Goal: Task Accomplishment & Management: Manage account settings

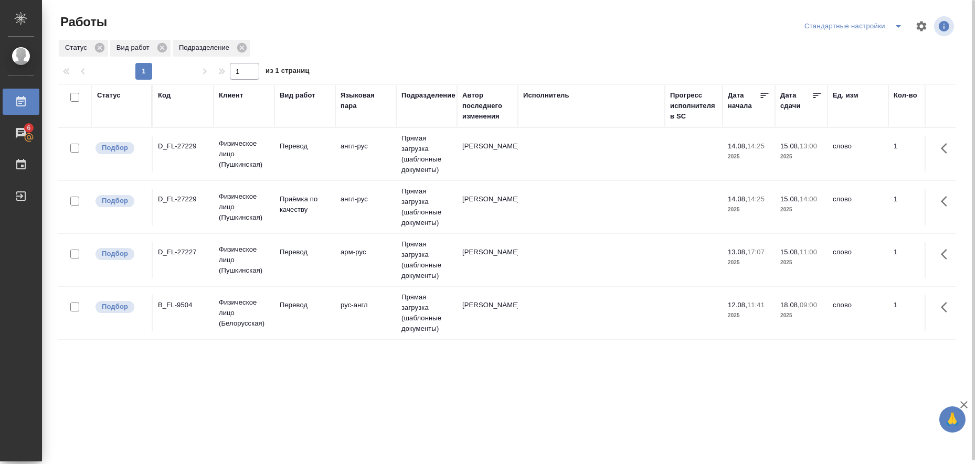
click at [347, 173] on td "англ-рус" at bounding box center [365, 154] width 61 height 37
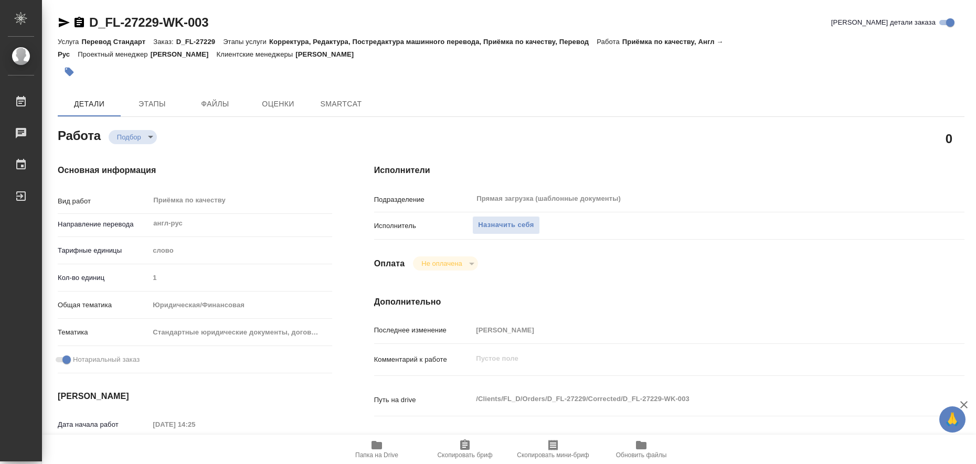
type textarea "x"
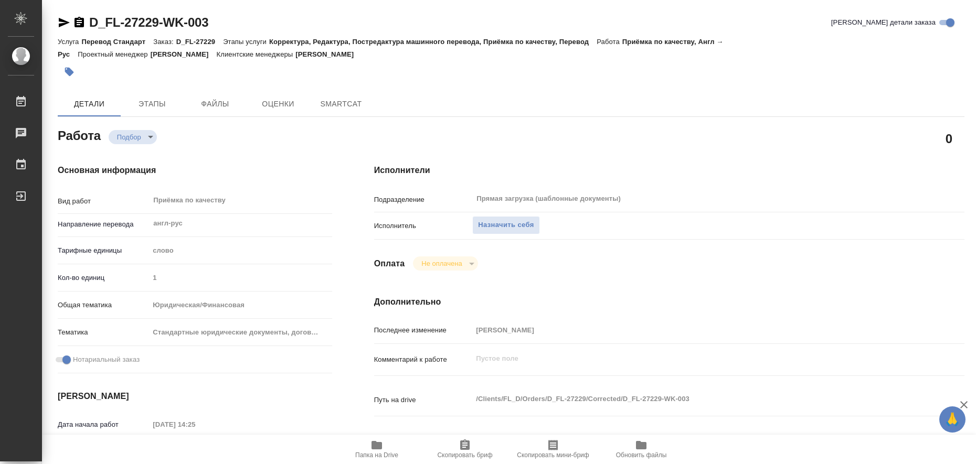
type textarea "x"
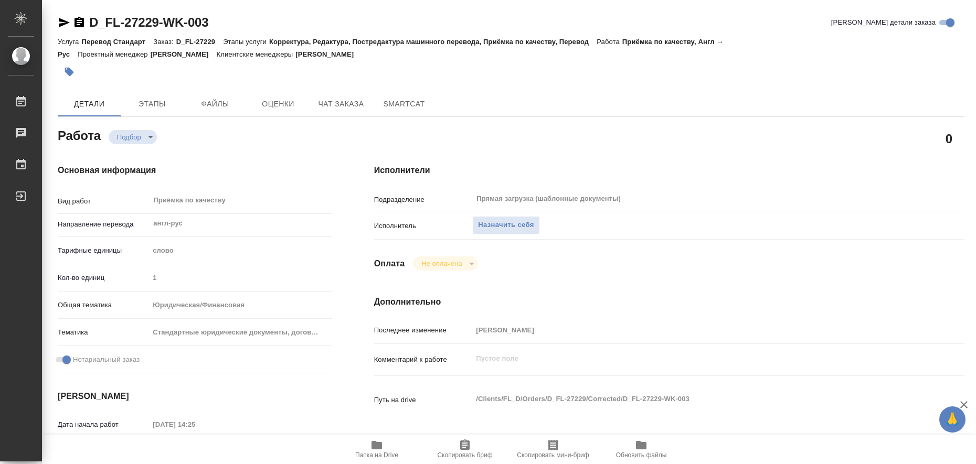
type textarea "x"
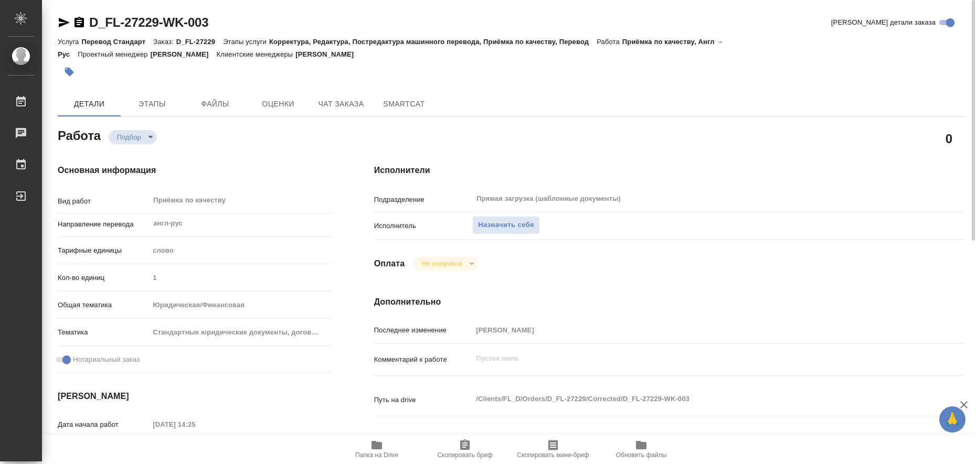
type textarea "x"
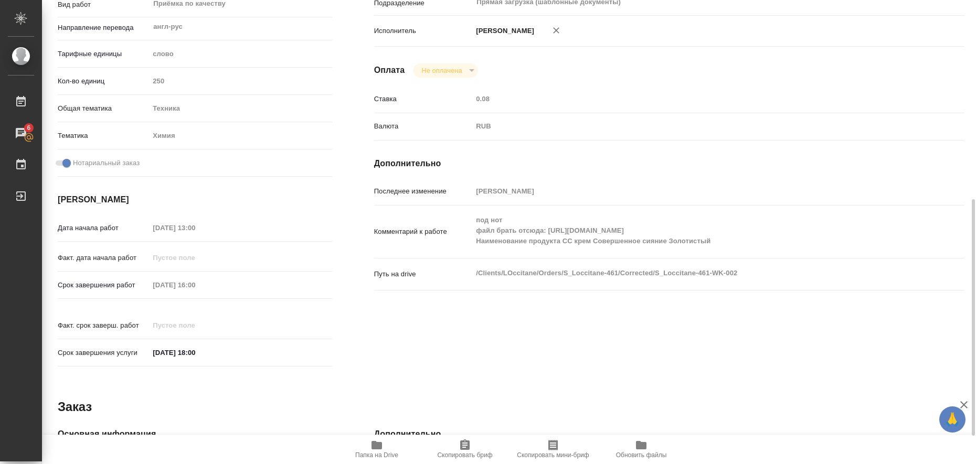
scroll to position [262, 0]
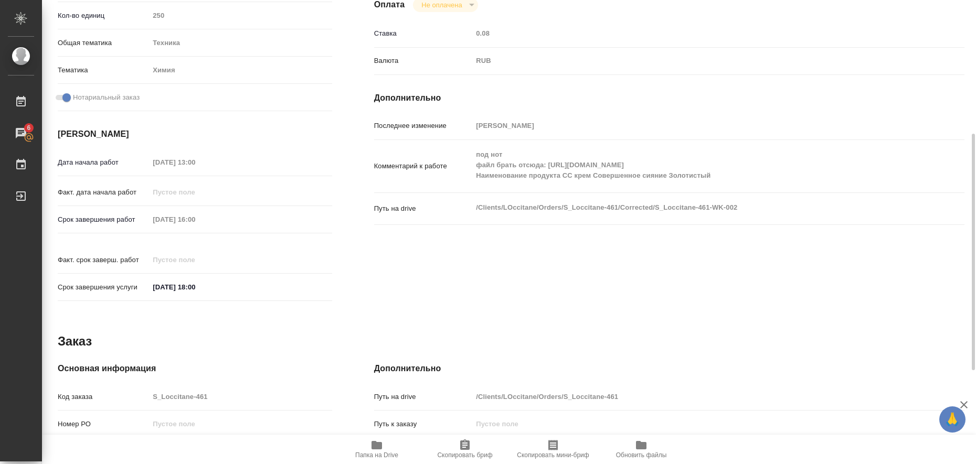
click at [378, 445] on icon "button" at bounding box center [376, 445] width 10 height 8
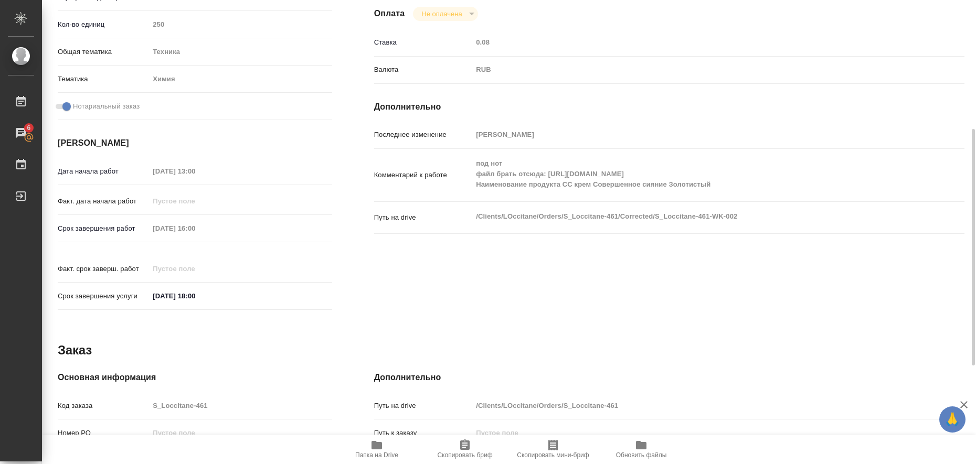
scroll to position [0, 0]
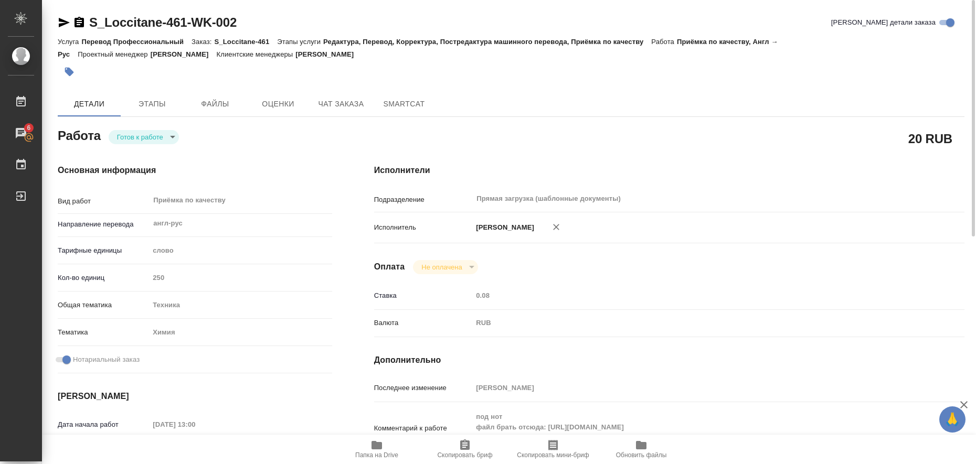
click at [64, 21] on icon "button" at bounding box center [64, 22] width 11 height 9
click at [71, 73] on icon "button" at bounding box center [69, 72] width 9 height 9
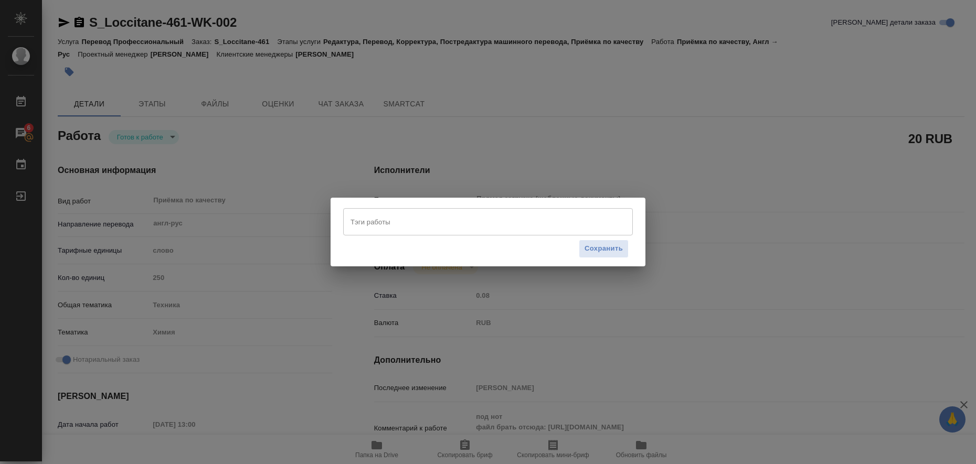
click at [453, 226] on input "Тэги работы" at bounding box center [478, 222] width 260 height 18
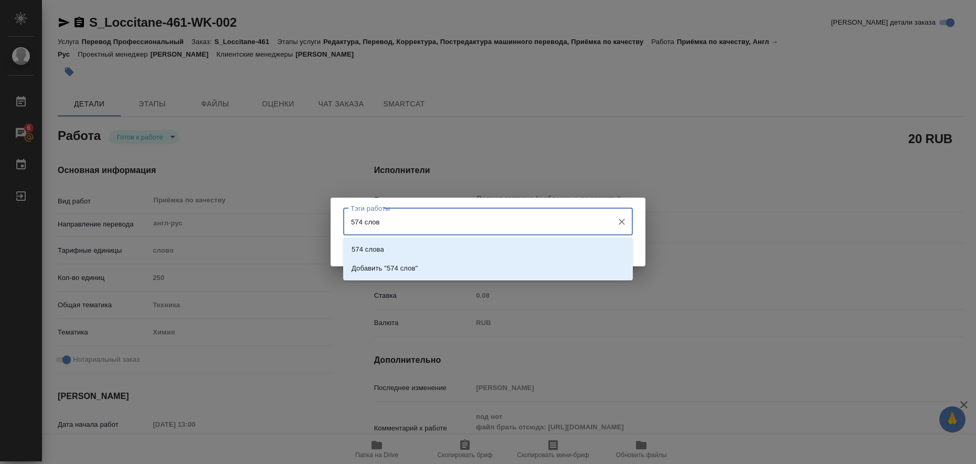
type input "574 слова"
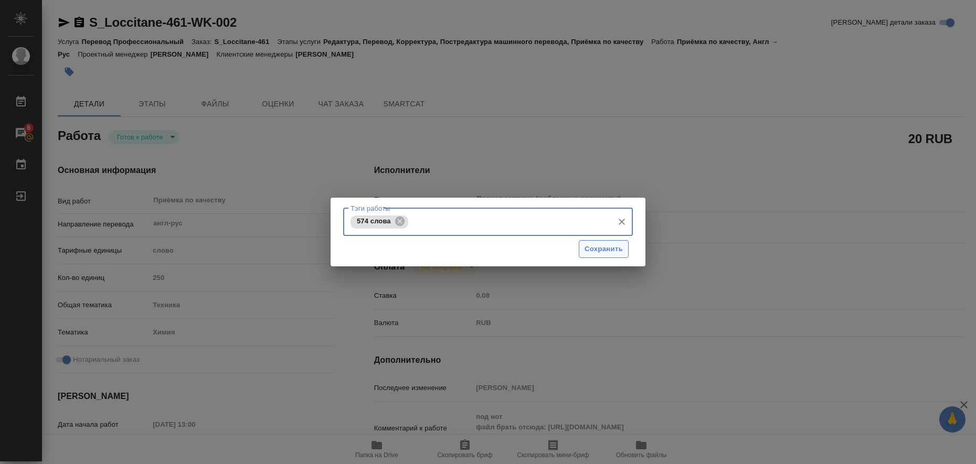
click at [620, 248] on span "Сохранить" at bounding box center [603, 249] width 38 height 12
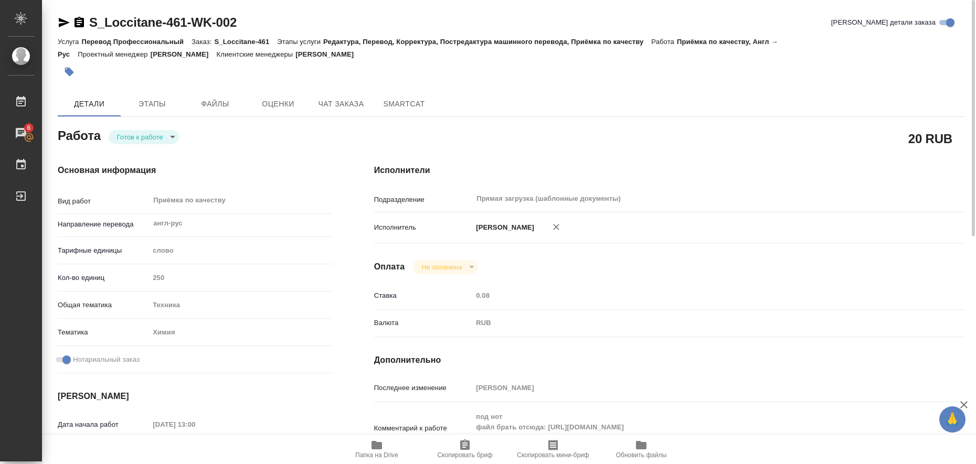
type input "readyForWork"
type input "англ-рус"
type input "5a8b1489cc6b4906c91bfd90"
type input "250"
type input "tech"
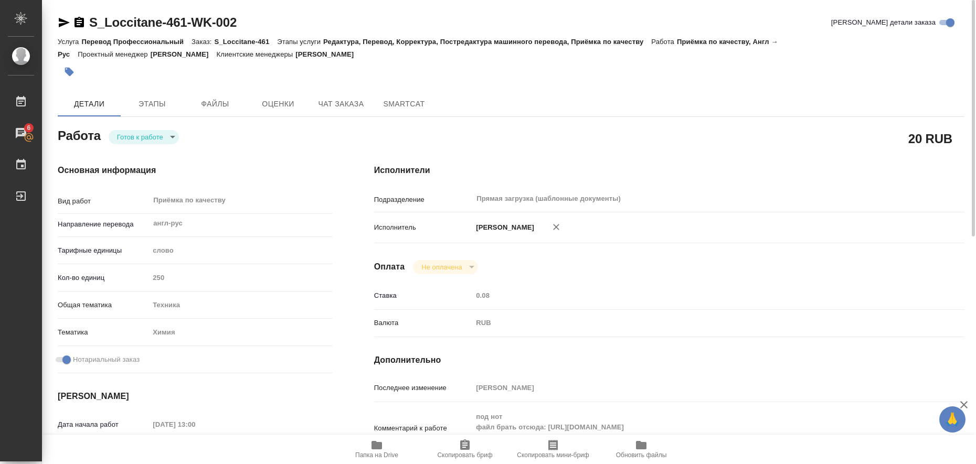
type input "5a8b8b956a9677013d343d8b"
checkbox input "true"
type input "14.08.2025 13:00"
type input "14.08.2025 16:00"
type input "14.08.2025 18:00"
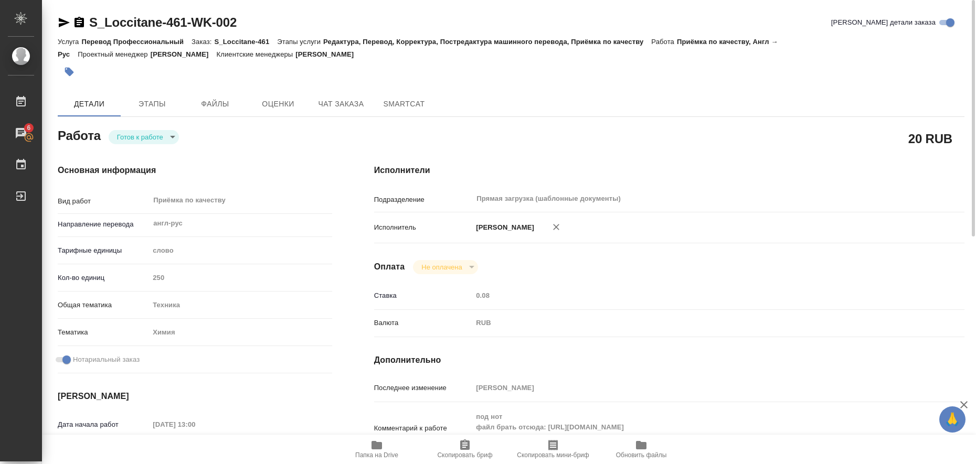
type input "Прямая загрузка (шаблонные документы)"
type input "notPayed"
type input "0.08"
type input "RUB"
type input "Белякова Юлия"
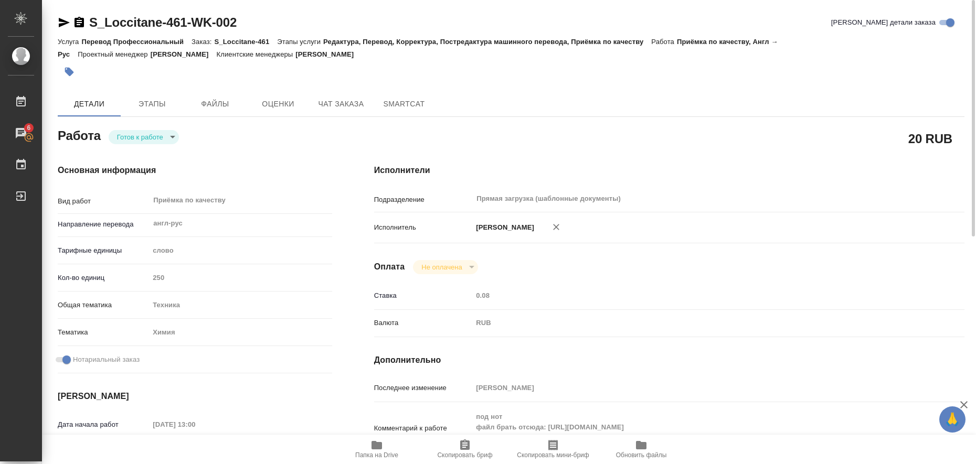
type input "S_Loccitane-461"
type input "Перевод Профессиональный"
type input "Редактура, Перевод, Корректура, Постредактура машинного перевода, Приёмка по ка…"
type input "Валяева Анна"
type input "[PERSON_NAME]"
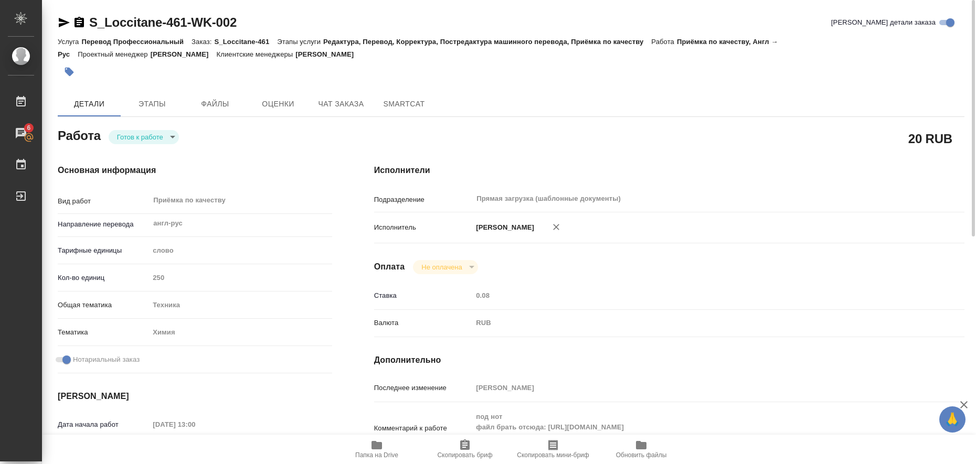
type input "/Clients/LOccitane/Orders/S_Loccitane-461"
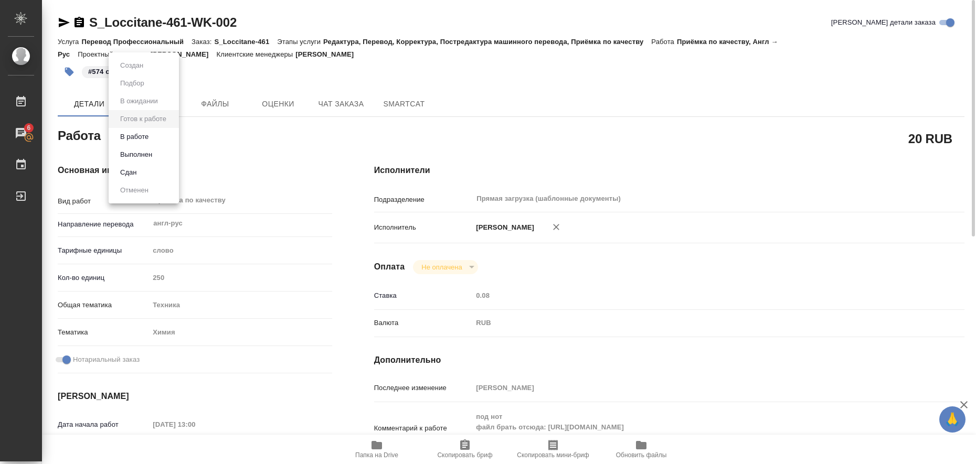
click at [171, 136] on body "🙏 .cls-1 fill:#fff; AWATERA Liubitskaia Olga Работы 6 Чаты График Выйти S_Locci…" at bounding box center [488, 232] width 976 height 464
click at [157, 151] on li "Выполнен" at bounding box center [144, 155] width 70 height 18
type textarea "x"
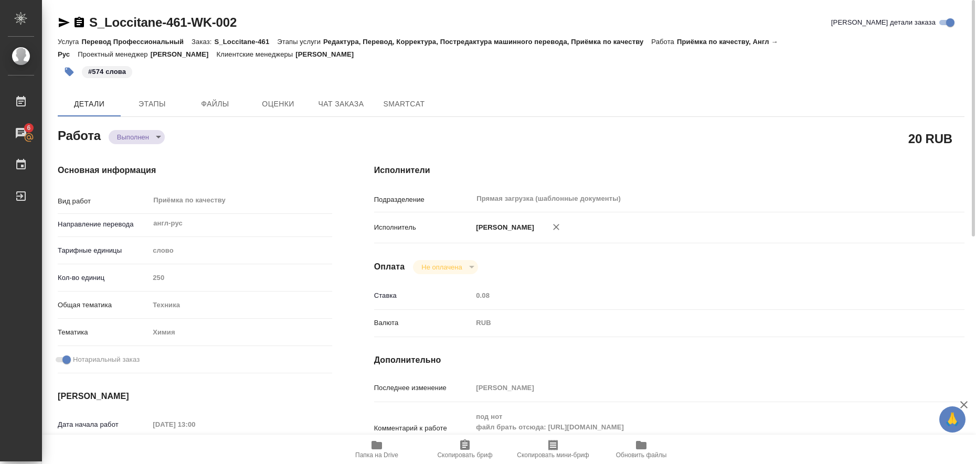
type textarea "x"
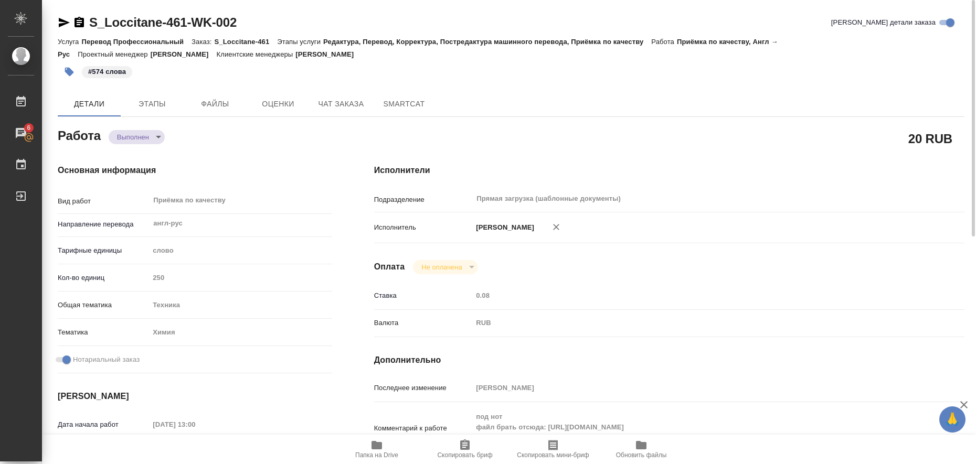
type textarea "x"
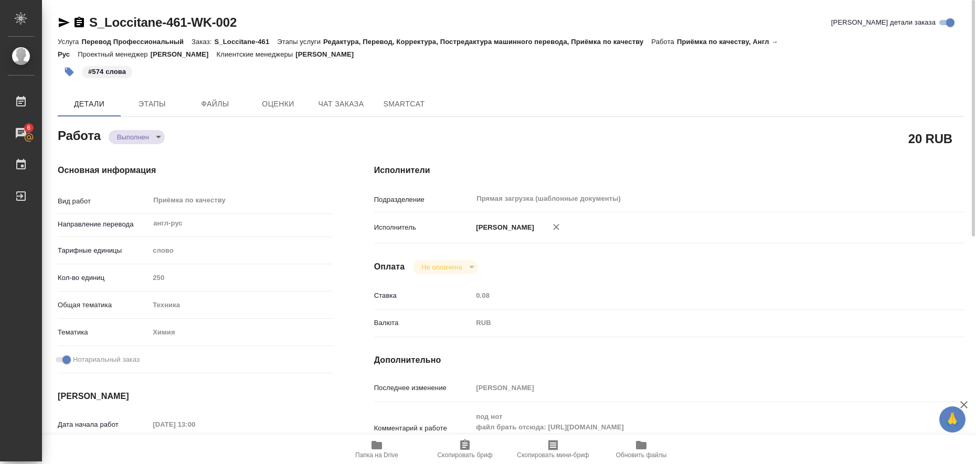
type textarea "x"
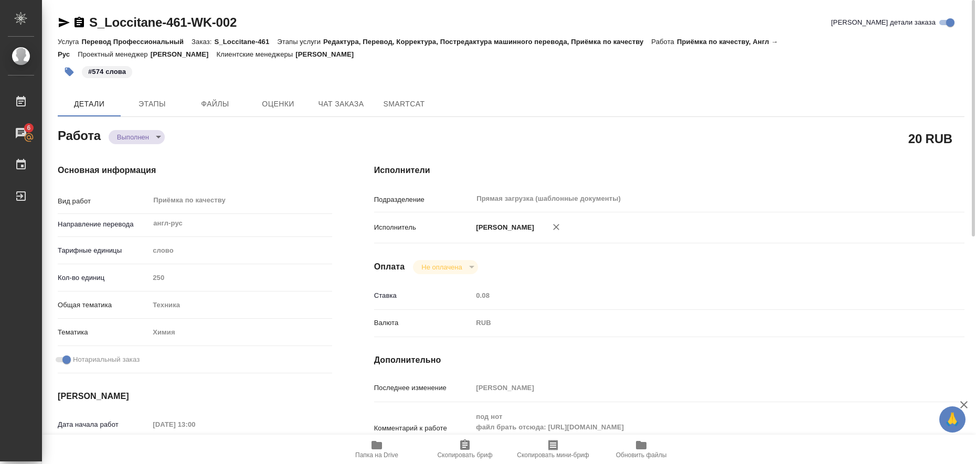
type textarea "x"
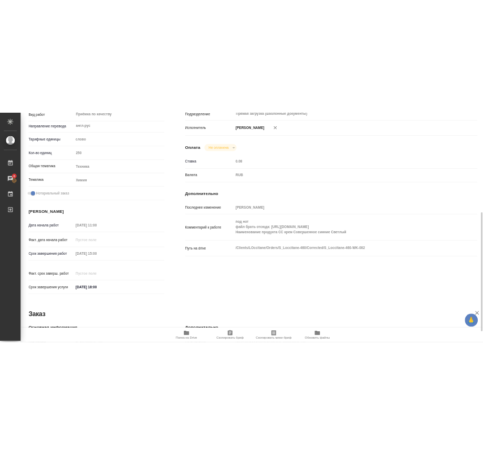
scroll to position [262, 0]
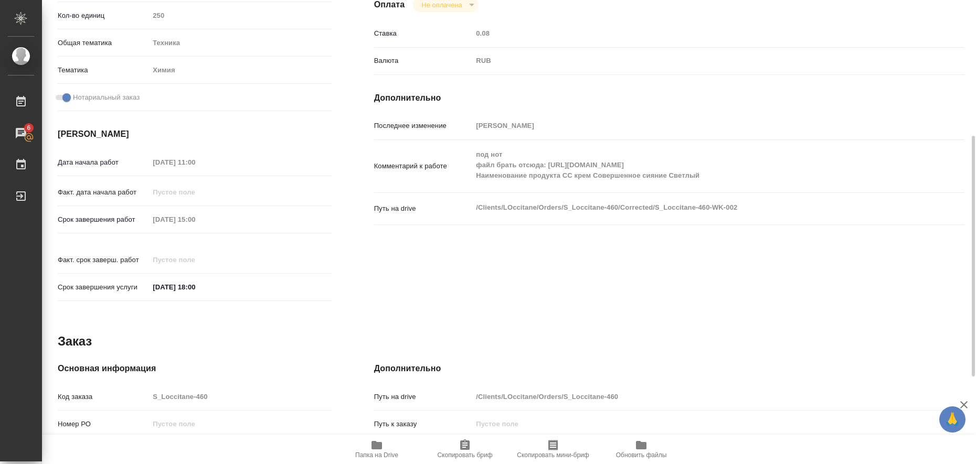
click at [377, 448] on icon "button" at bounding box center [376, 445] width 10 height 8
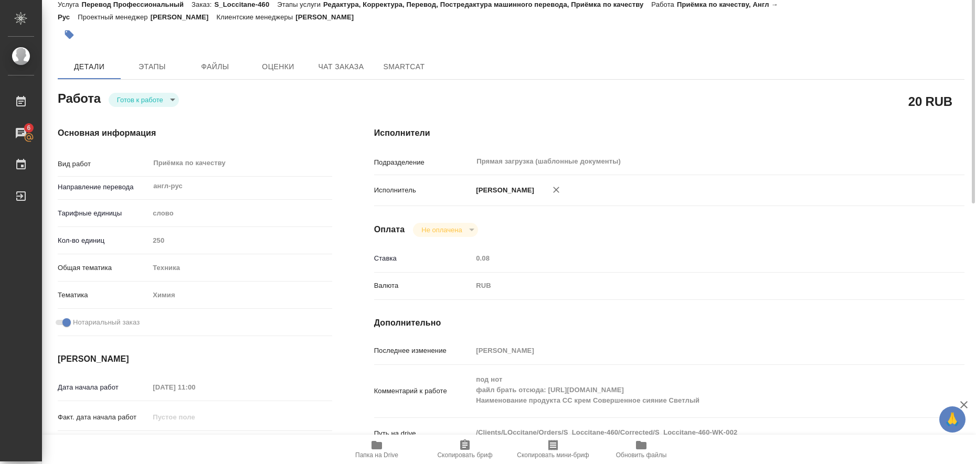
scroll to position [0, 0]
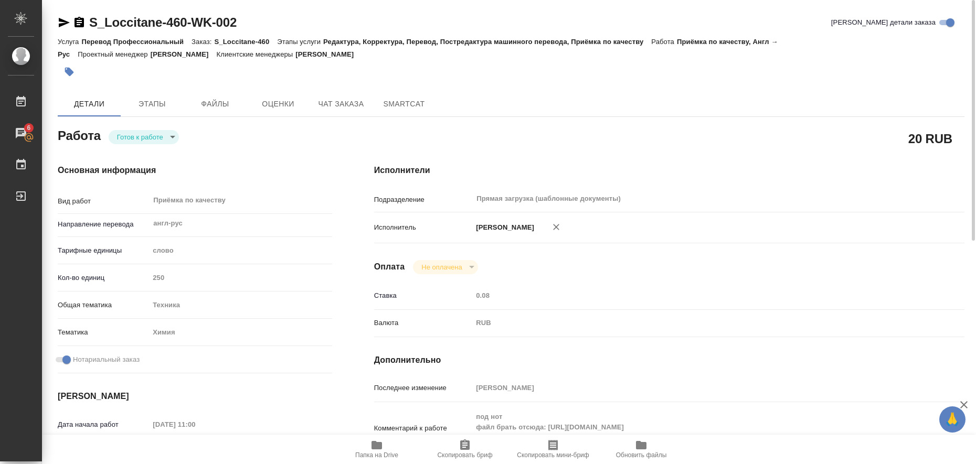
click at [59, 22] on icon "button" at bounding box center [64, 22] width 13 height 13
click at [62, 69] on button "button" at bounding box center [69, 71] width 23 height 23
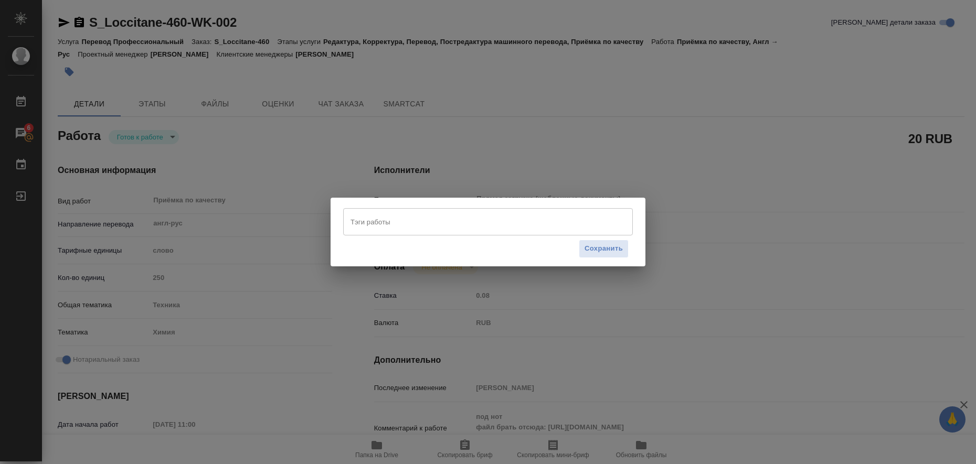
click at [371, 221] on input "Тэги работы" at bounding box center [478, 222] width 260 height 18
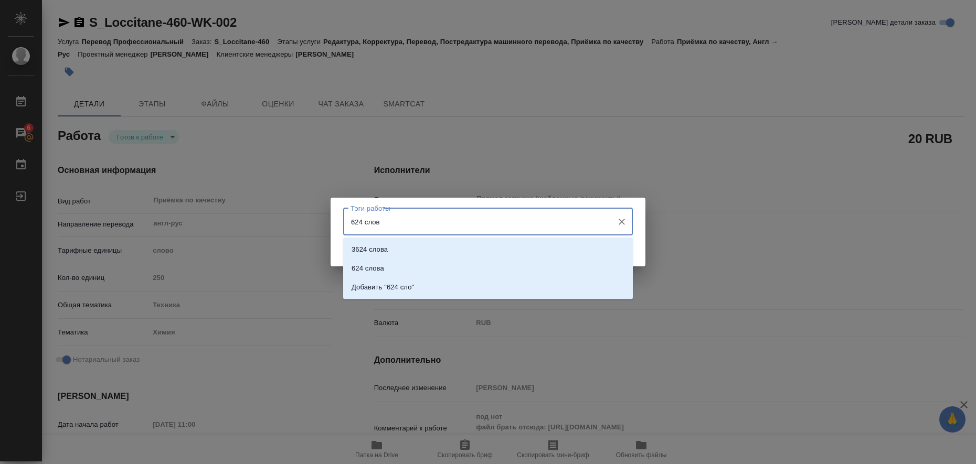
type input "624 слова"
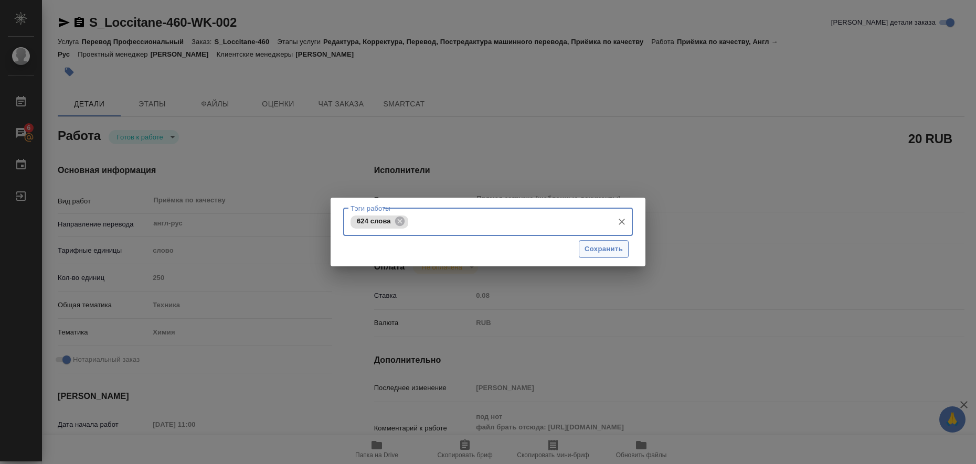
click at [602, 250] on span "Сохранить" at bounding box center [603, 249] width 38 height 12
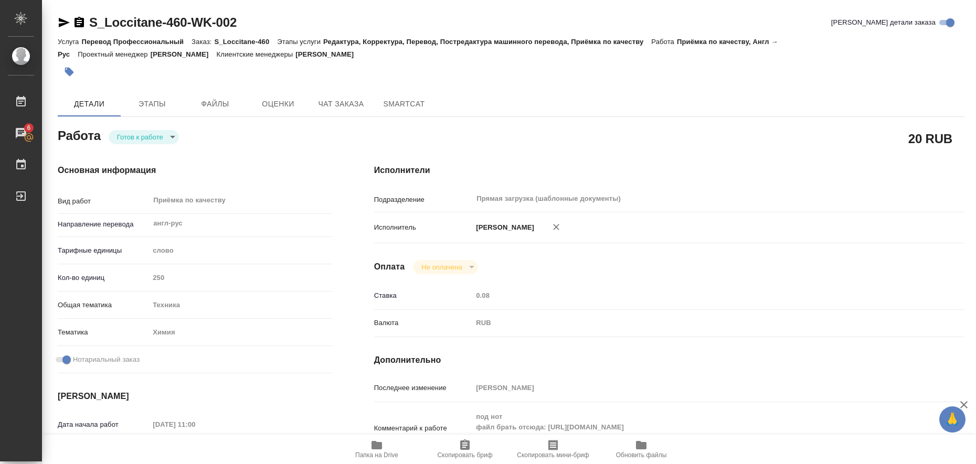
type input "readyForWork"
type input "англ-рус"
type input "5a8b1489cc6b4906c91bfd90"
type input "250"
type input "tech"
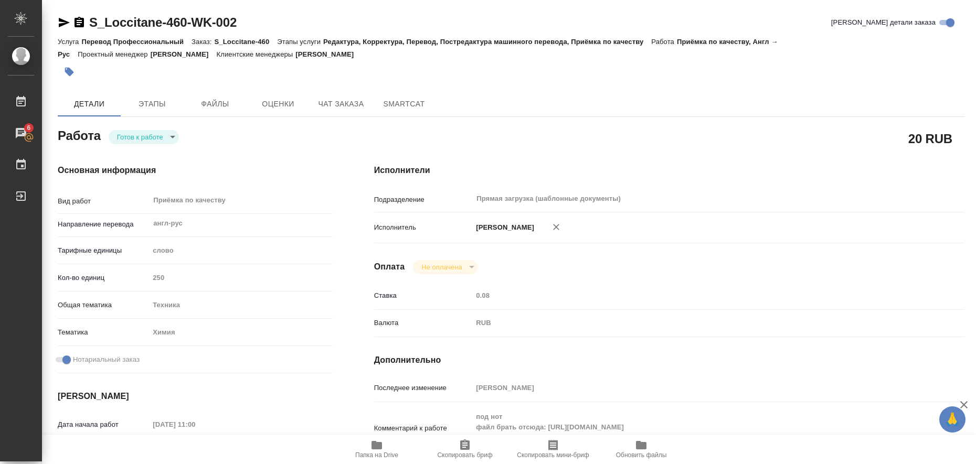
type input "5a8b8b956a9677013d343d8b"
checkbox input "true"
type input "14.08.2025 11:00"
type input "14.08.2025 15:00"
type input "14.08.2025 18:00"
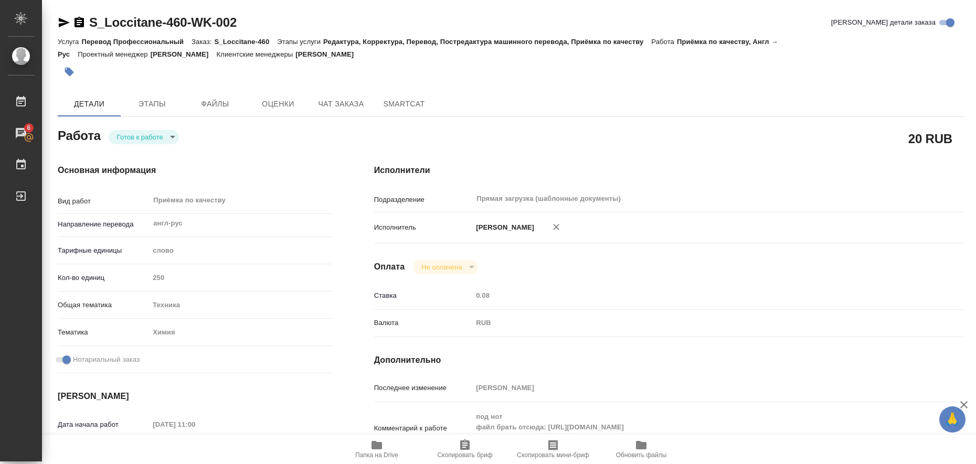
type input "Прямая загрузка (шаблонные документы)"
type input "notPayed"
type input "0.08"
type input "RUB"
type input "Белякова Юлия"
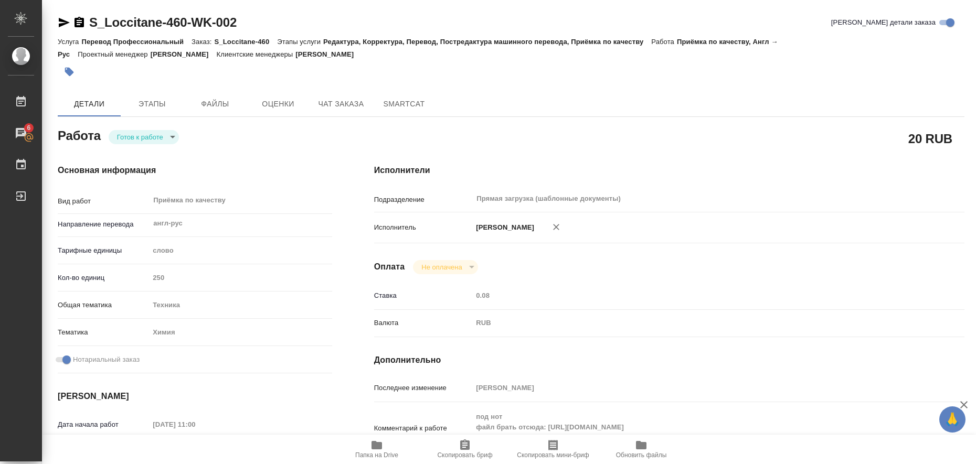
type input "S_Loccitane-460"
type input "Перевод Профессиональный"
type input "Редактура, Корректура, Перевод, Постредактура машинного перевода, Приёмка по ка…"
type input "Валяева Анна"
type input "Заборова Александра"
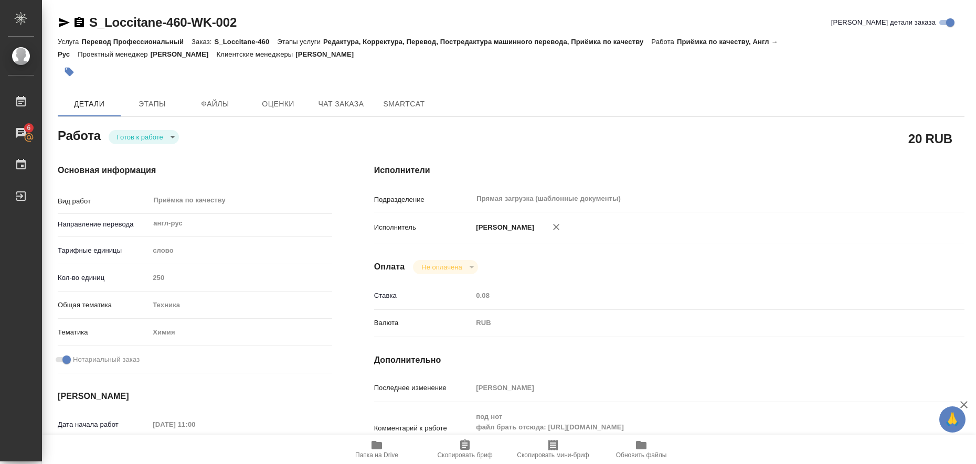
type input "/Clients/LOccitane/Orders/S_Loccitane-460"
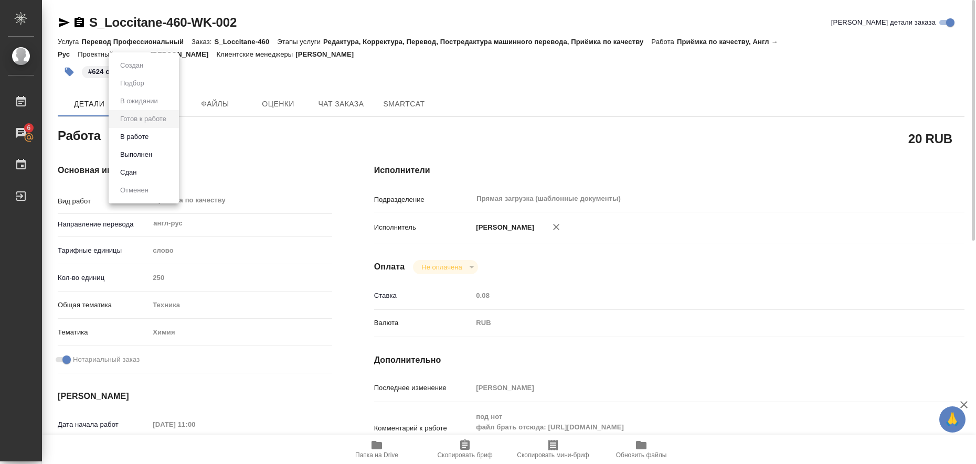
click at [173, 134] on body "🙏 .cls-1 fill:#fff; AWATERA Liubitskaia Olga Работы 6 Чаты График Выйти S_Locci…" at bounding box center [488, 232] width 976 height 464
click at [158, 158] on li "Выполнен" at bounding box center [144, 155] width 70 height 18
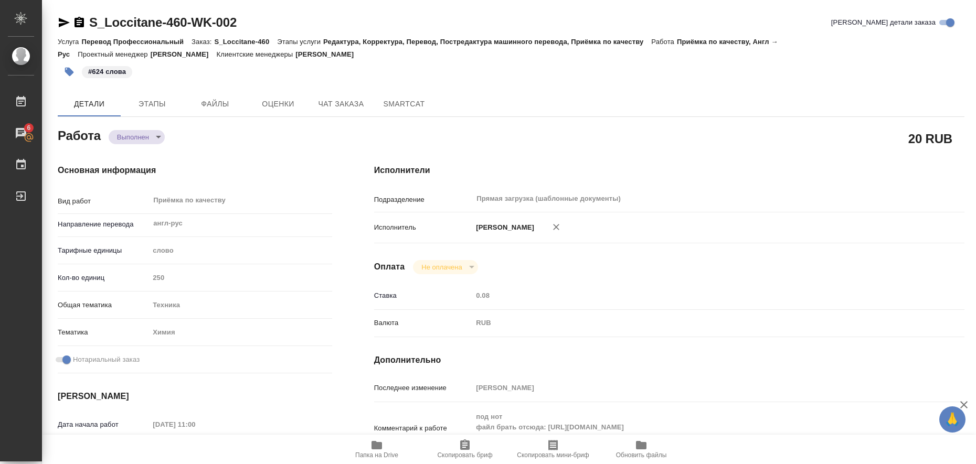
type textarea "x"
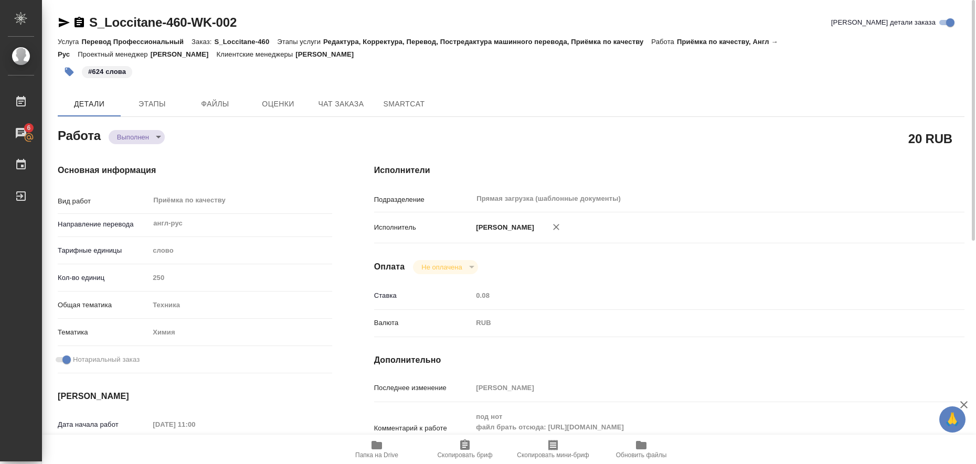
type textarea "x"
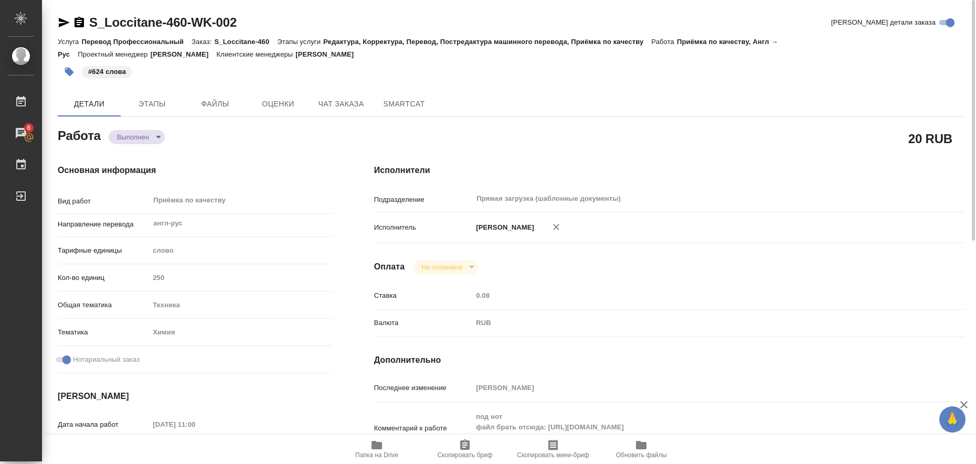
type textarea "x"
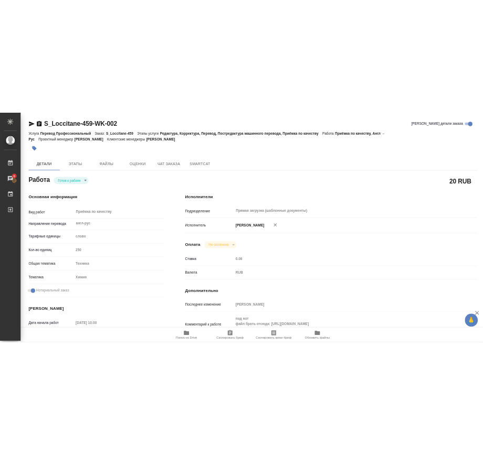
scroll to position [197, 0]
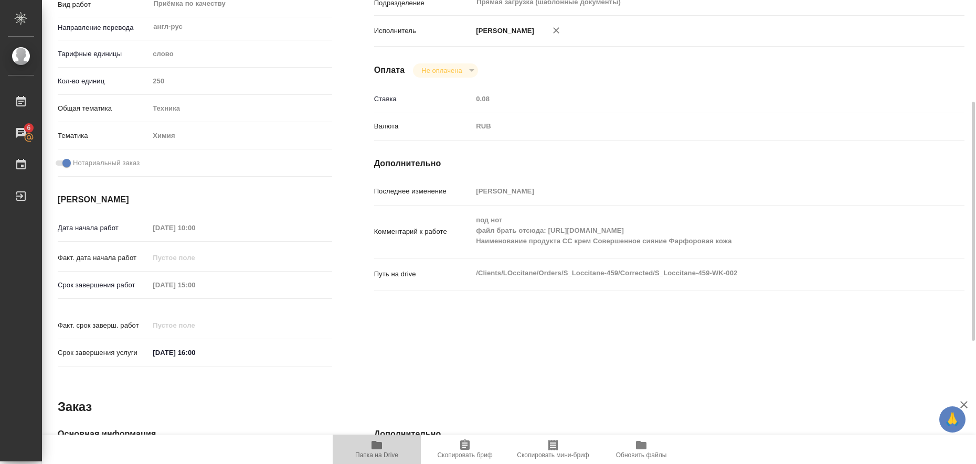
click at [380, 445] on icon "button" at bounding box center [376, 445] width 10 height 8
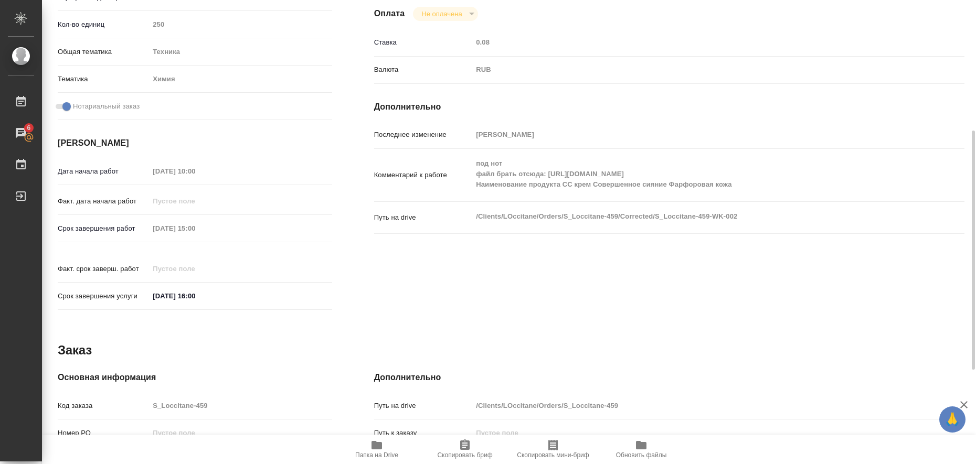
scroll to position [0, 0]
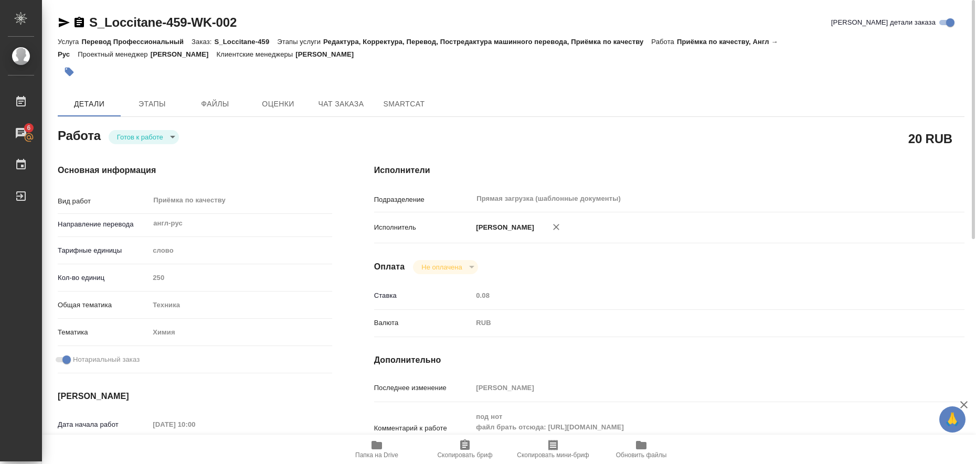
click at [59, 23] on icon "button" at bounding box center [64, 22] width 13 height 13
click at [72, 75] on icon "button" at bounding box center [69, 72] width 10 height 10
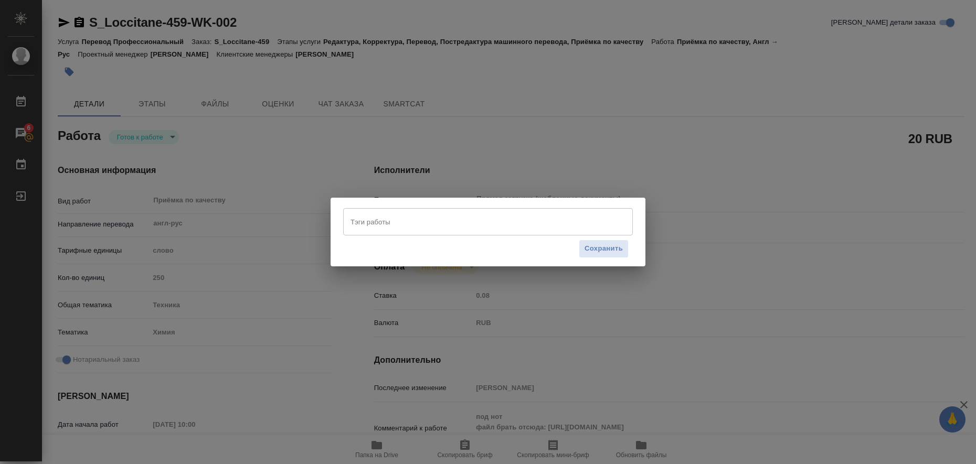
click at [430, 214] on input "Тэги работы" at bounding box center [478, 222] width 260 height 18
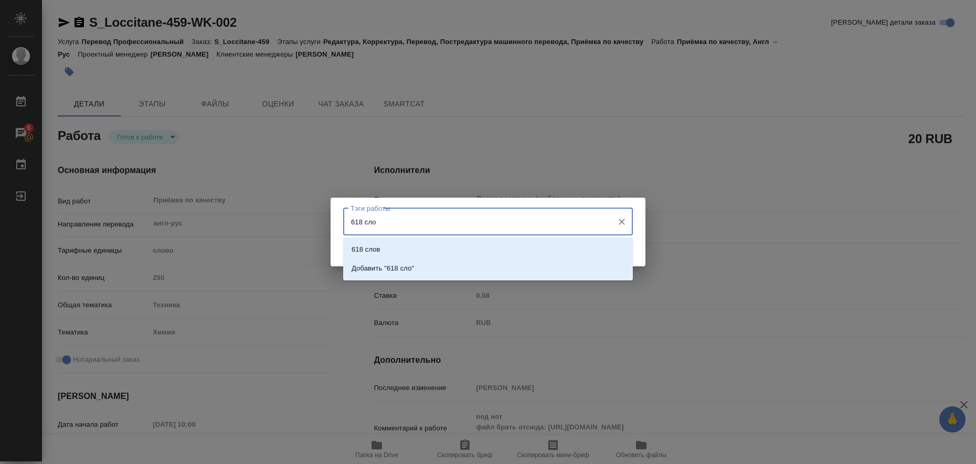
type input "618 слов"
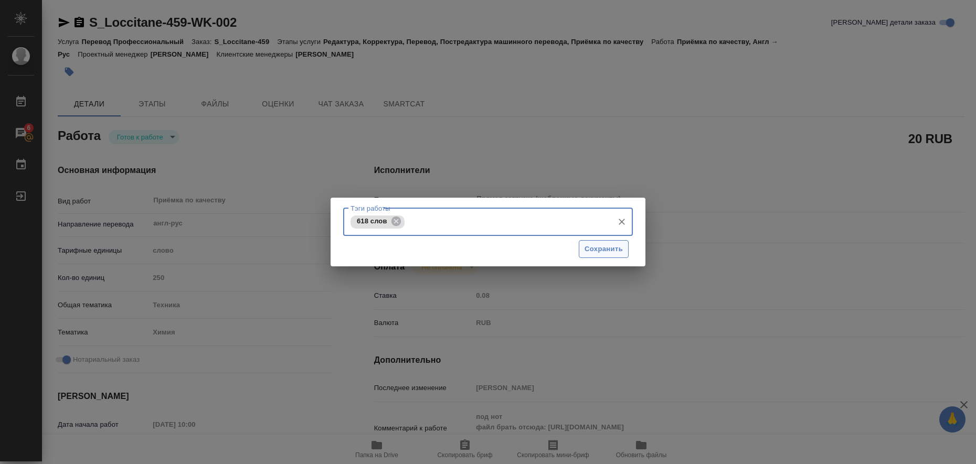
click at [603, 250] on span "Сохранить" at bounding box center [603, 249] width 38 height 12
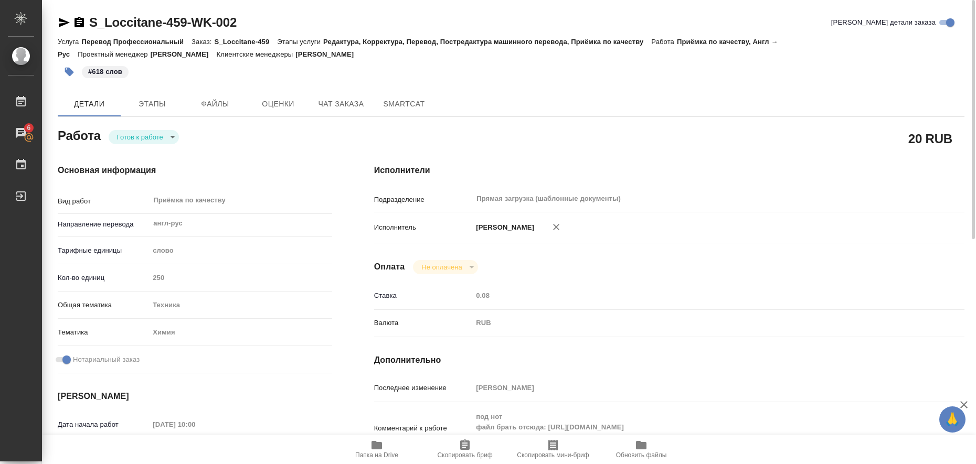
type input "readyForWork"
type input "англ-рус"
type input "5a8b1489cc6b4906c91bfd90"
type input "250"
type input "tech"
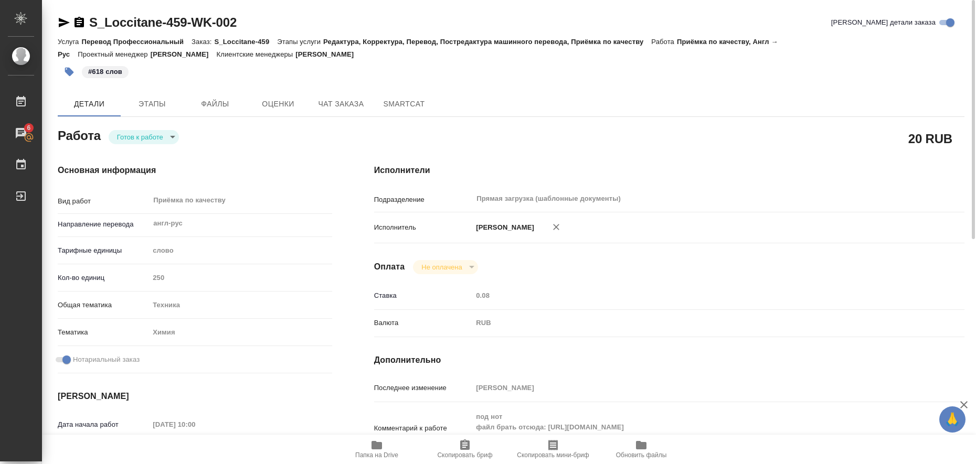
type input "5a8b8b956a9677013d343d8b"
checkbox input "true"
type input "14.08.2025 10:00"
type input "14.08.2025 15:00"
type input "14.08.2025 16:00"
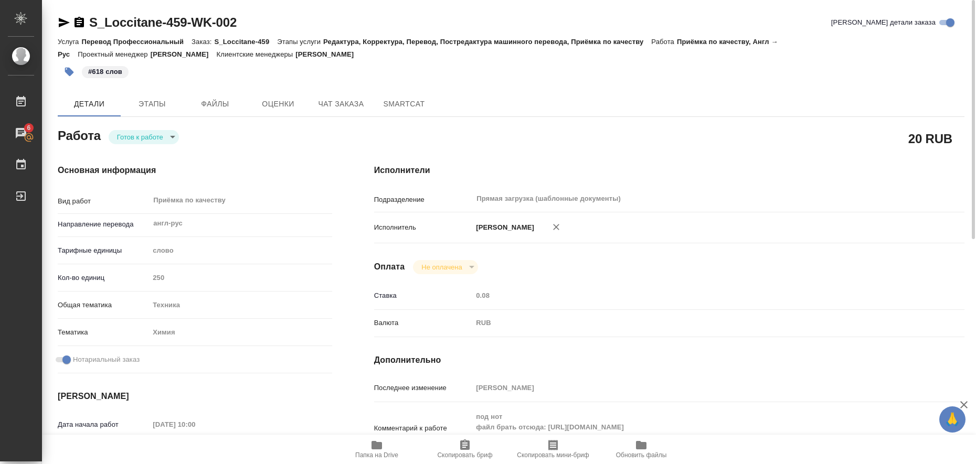
type input "Прямая загрузка (шаблонные документы)"
type input "notPayed"
type input "0.08"
type input "RUB"
type input "Белякова Юлия"
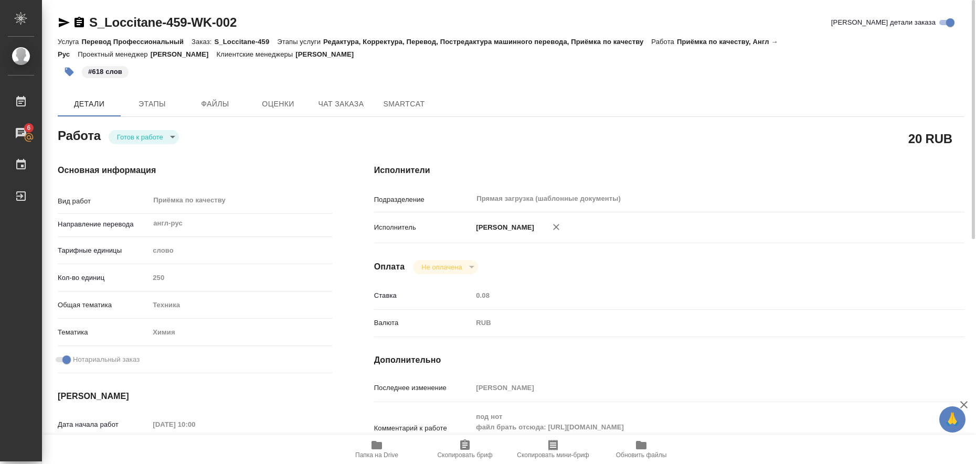
type input "S_Loccitane-459"
type input "Перевод Профессиональный"
type input "Редактура, Корректура, Перевод, Постредактура машинного перевода, Приёмка по ка…"
type input "Валяева Анна"
type input "[PERSON_NAME]"
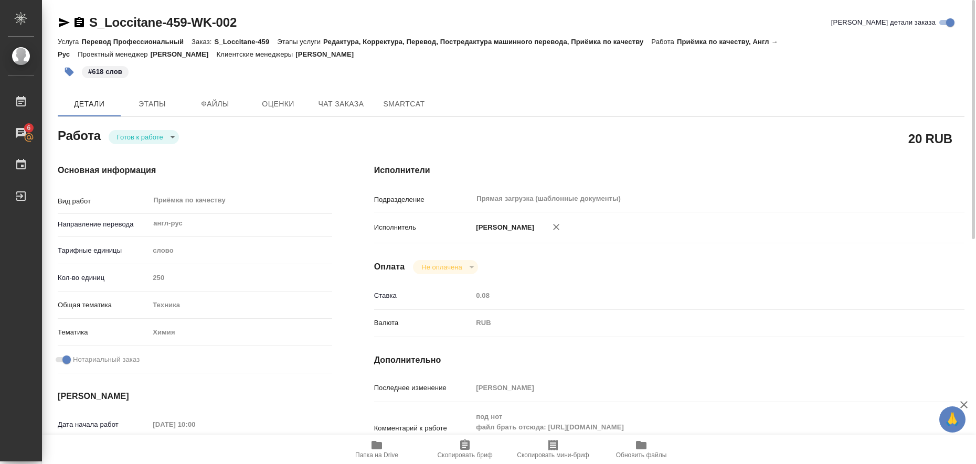
type input "/Clients/LOccitane/Orders/S_Loccitane-459"
click at [169, 140] on body "🙏 .cls-1 fill:#fff; AWATERA Liubitskaia Olga Работы 6 Чаты График Выйти S_Locci…" at bounding box center [488, 232] width 976 height 464
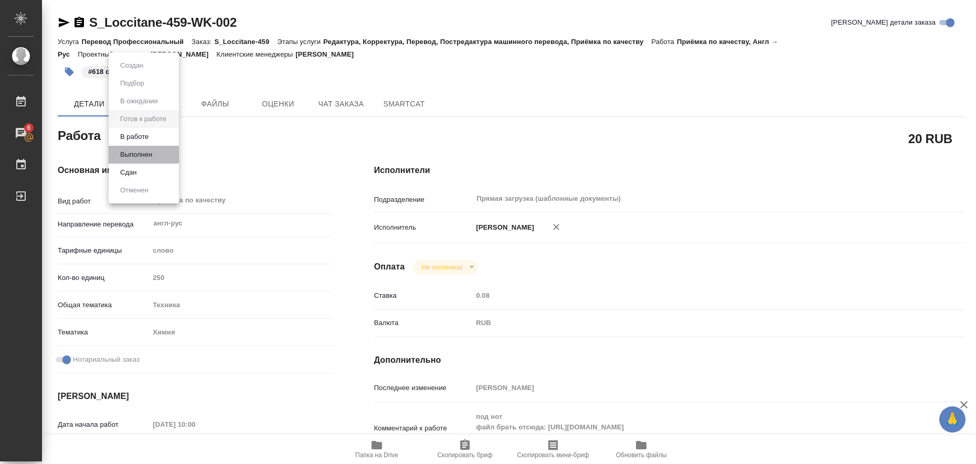
click at [167, 151] on li "Выполнен" at bounding box center [144, 155] width 70 height 18
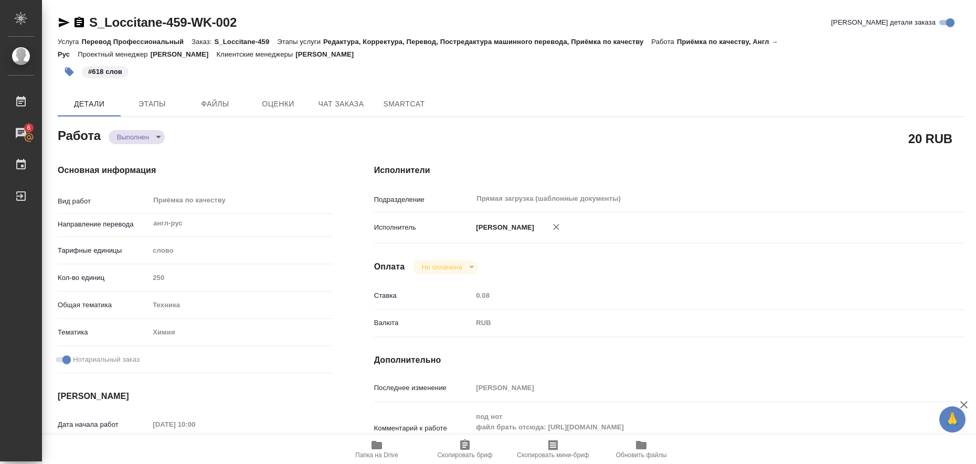
type textarea "x"
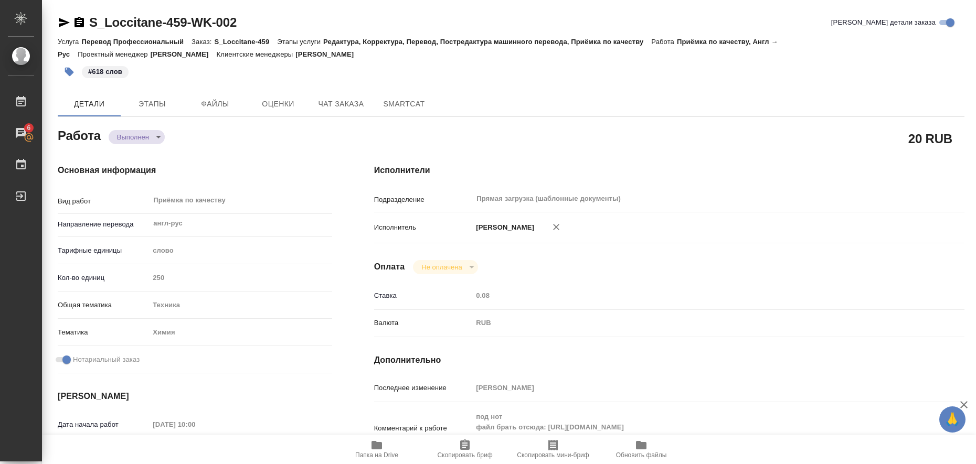
type textarea "x"
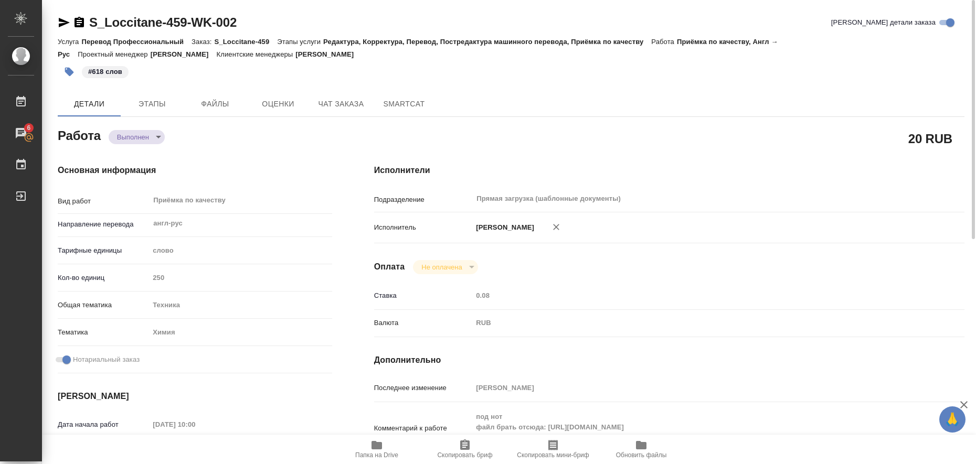
type textarea "x"
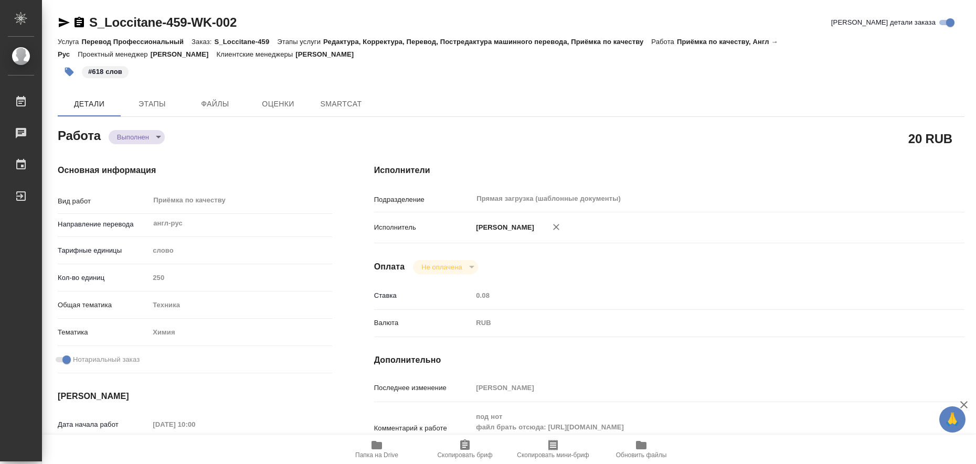
type textarea "x"
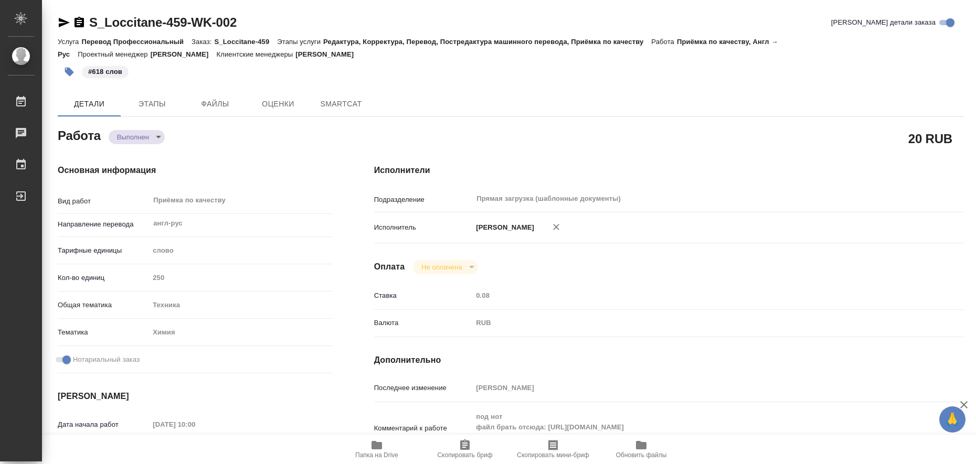
type textarea "x"
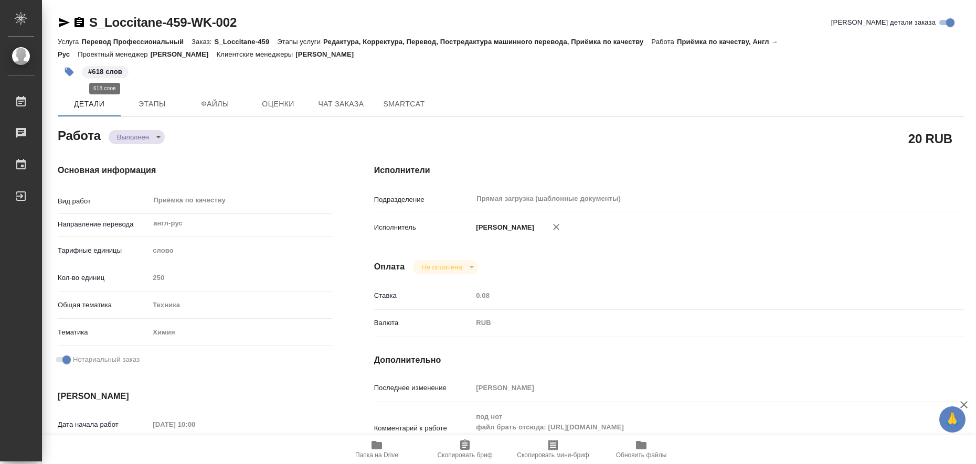
type textarea "x"
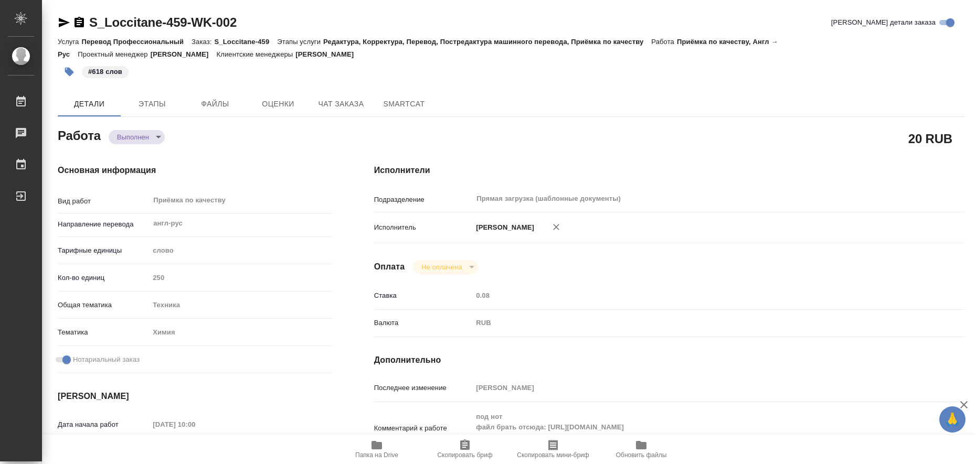
click at [68, 77] on icon "button" at bounding box center [69, 72] width 10 height 10
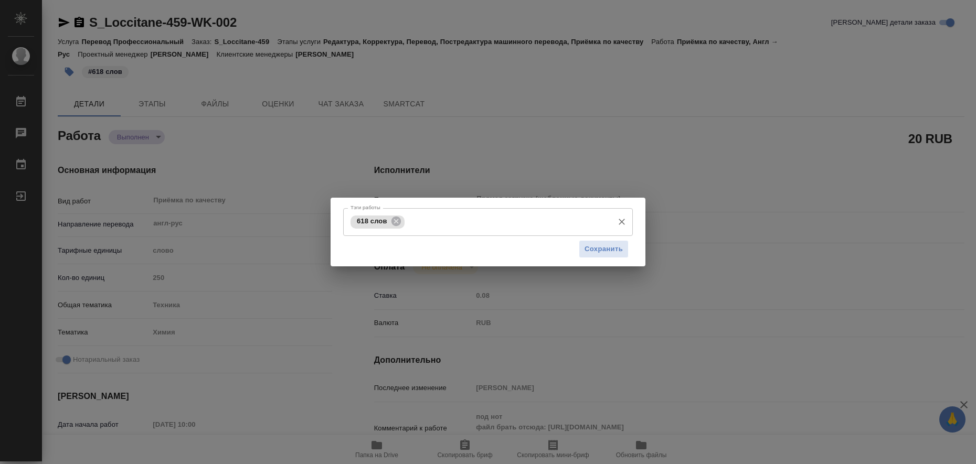
type textarea "x"
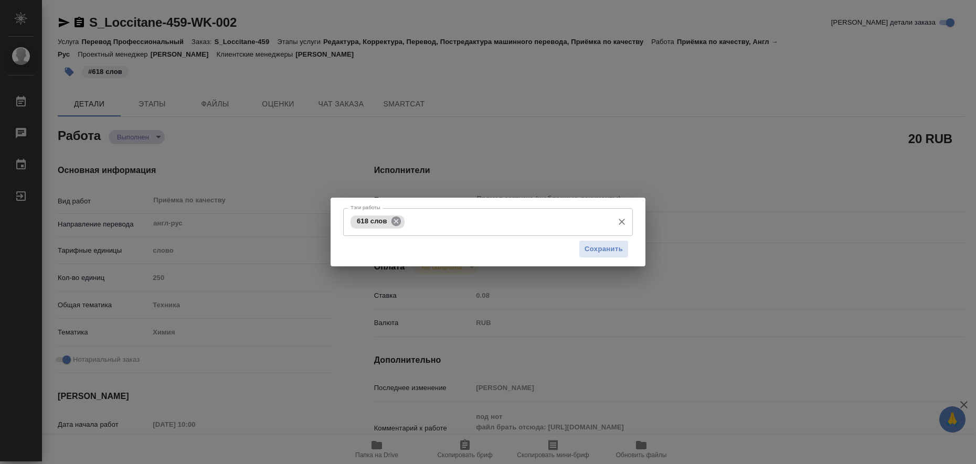
click at [398, 220] on icon at bounding box center [396, 222] width 12 height 12
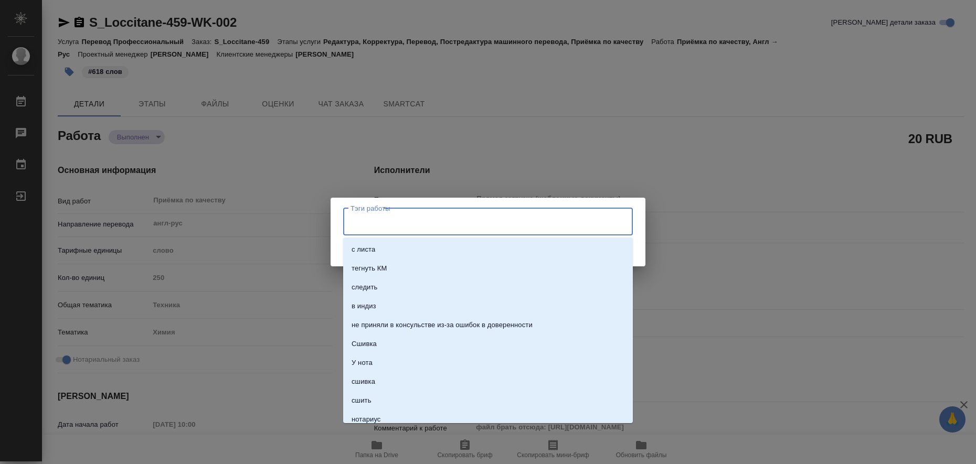
click at [379, 220] on input "Тэги работы" at bounding box center [478, 222] width 260 height 18
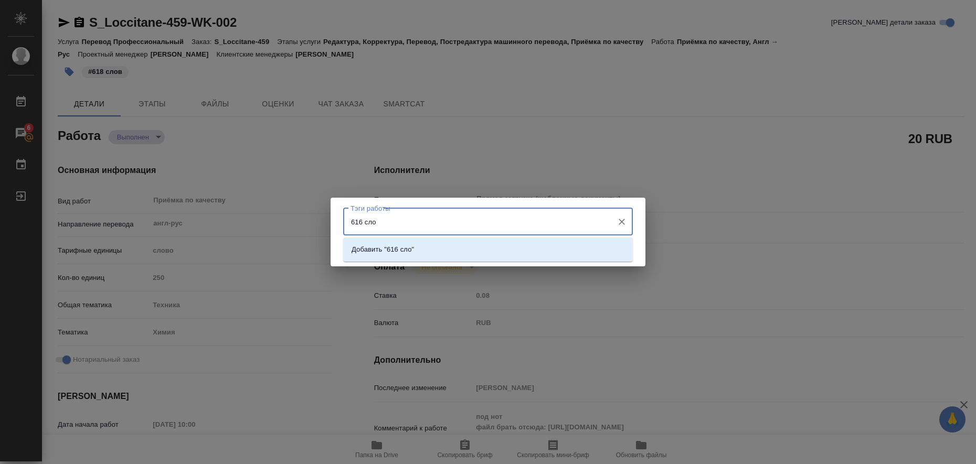
type input "616 слов"
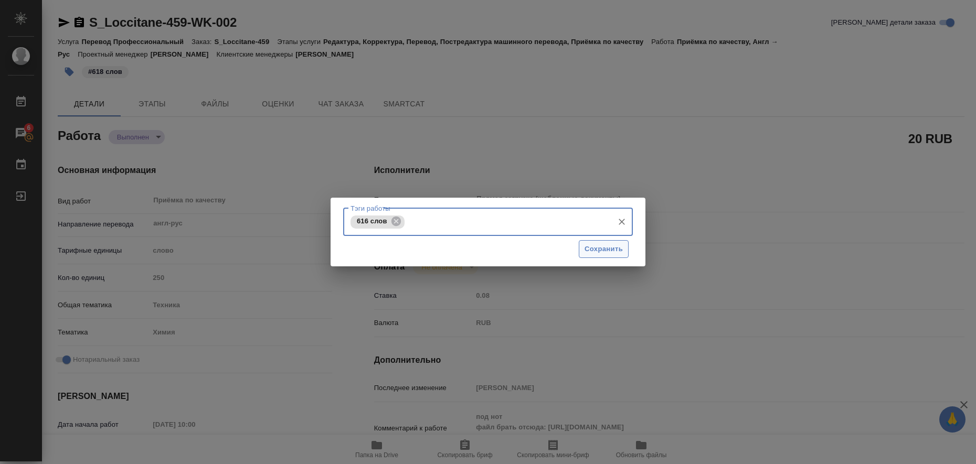
click at [592, 246] on span "Сохранить" at bounding box center [603, 249] width 38 height 12
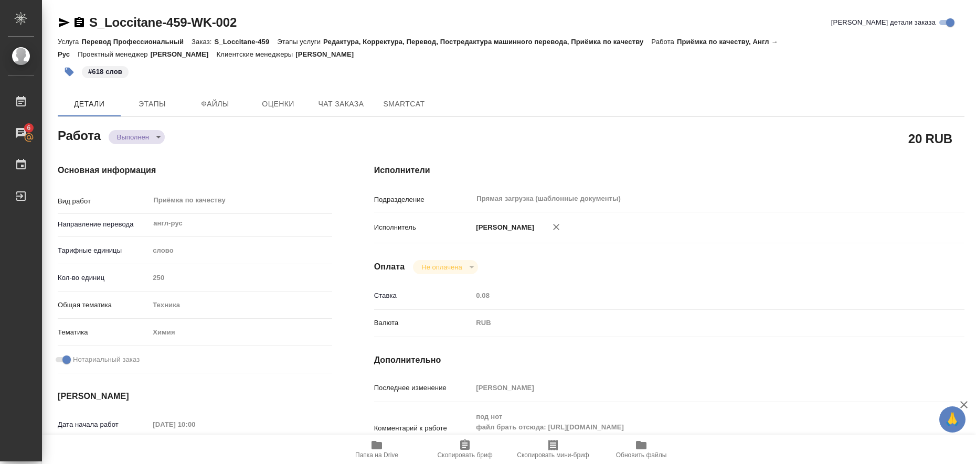
type input "completed"
type textarea "Приёмка по качеству"
type textarea "x"
type input "англ-рус"
type input "5a8b1489cc6b4906c91bfd90"
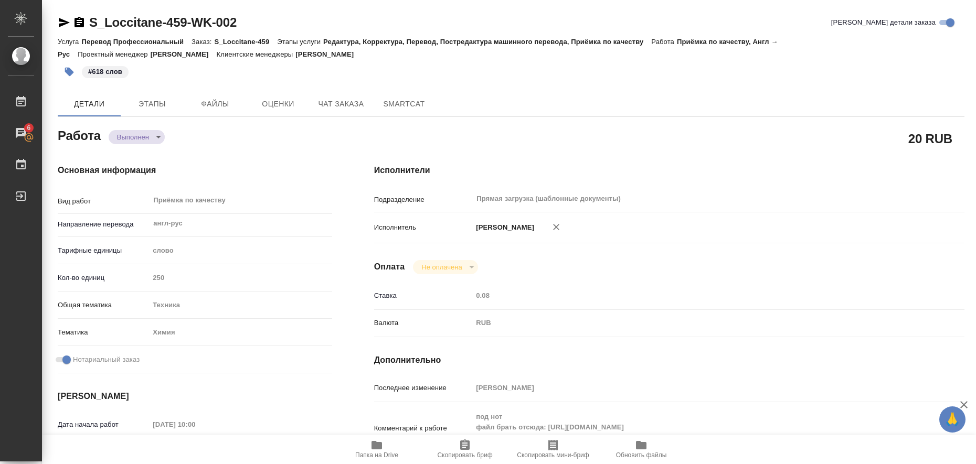
type input "250"
type input "tech"
type input "5a8b8b956a9677013d343d8b"
checkbox input "true"
type input "14.08.2025 10:00"
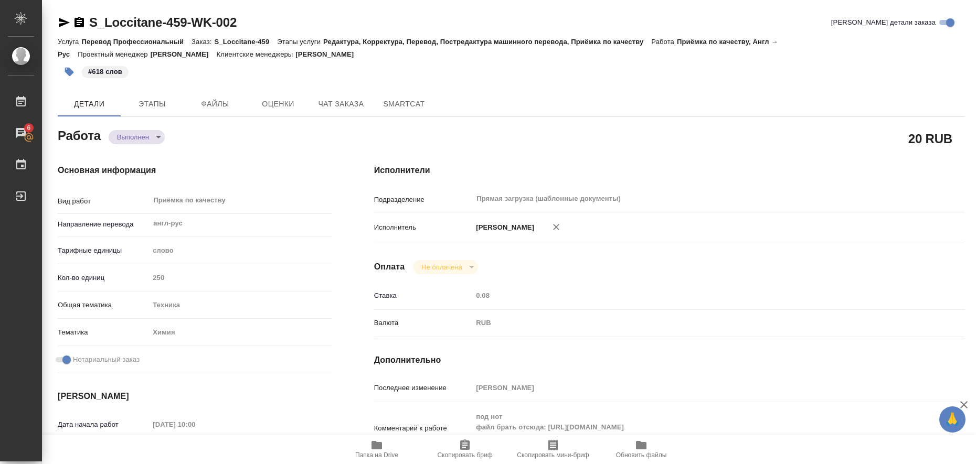
type input "14.08.2025 15:00"
type input "14.08.2025 14:58"
type input "14.08.2025 16:00"
type input "Прямая загрузка (шаблонные документы)"
type input "notPayed"
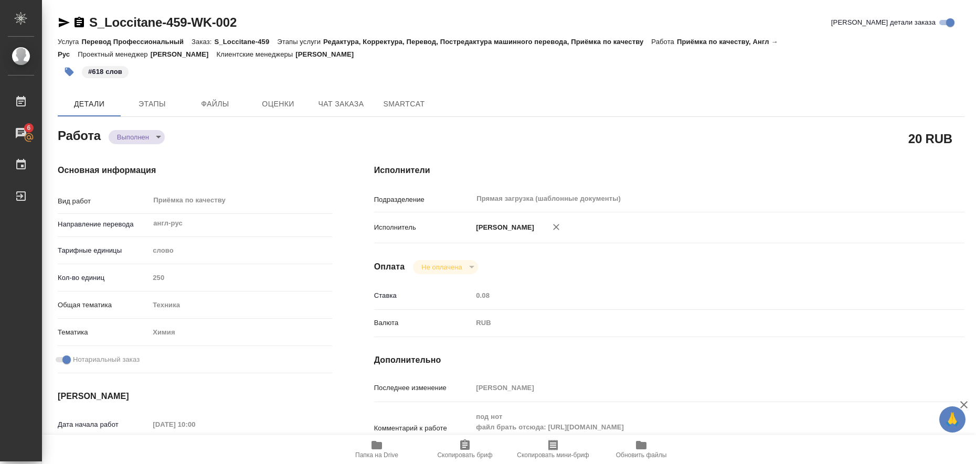
type input "0.08"
type input "RUB"
type input "[PERSON_NAME]"
type textarea "под нот файл брать отсюда: https://drive.awatera.com/s/GGmEGTBHkfd9J3y Наименов…"
type textarea "x"
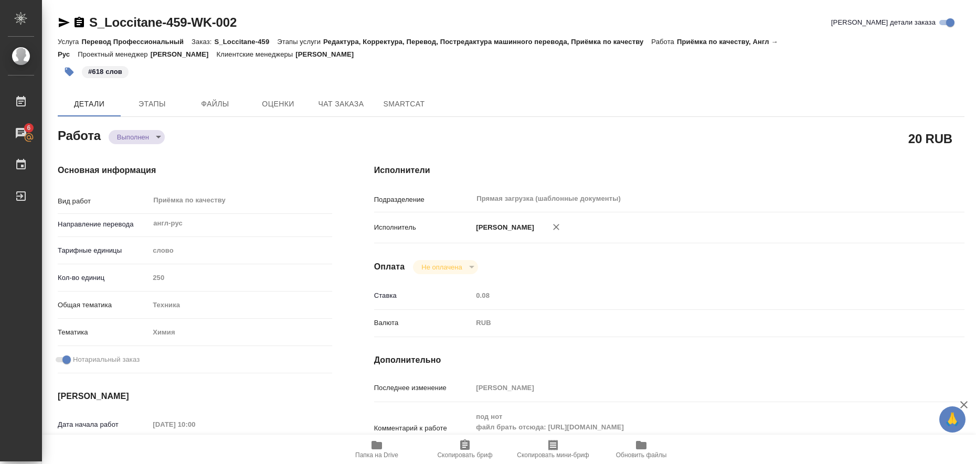
type textarea "/Clients/LOccitane/Orders/S_Loccitane-459/Corrected/S_Loccitane-459-WK-002"
type textarea "x"
type input "S_Loccitane-459"
type input "Перевод Профессиональный"
type input "Редактура, Корректура, Перевод, Постредактура машинного перевода, Приёмка по ка…"
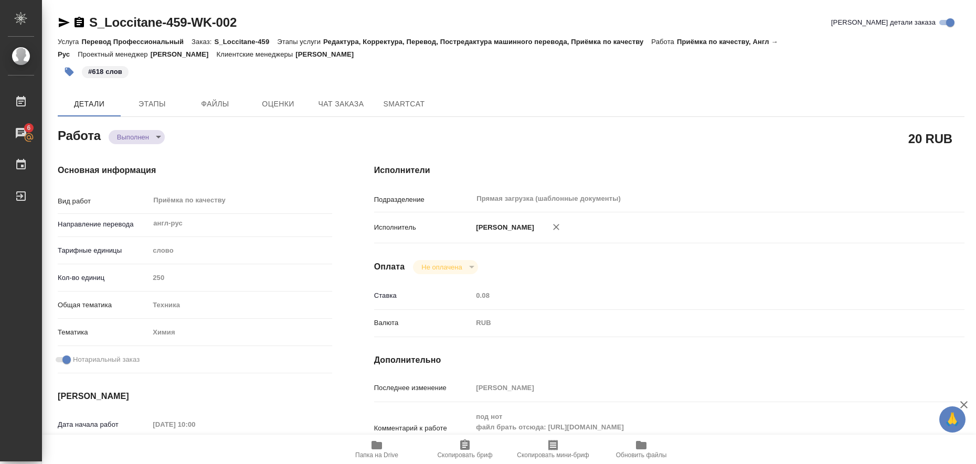
type input "Валяева Анна"
type input "[PERSON_NAME]"
type input "/Clients/LOccitane/Orders/S_Loccitane-459"
type textarea "x"
type textarea "Примите, пожалуйста, заявку на перевод и заверение Наименование продукта СС кре…"
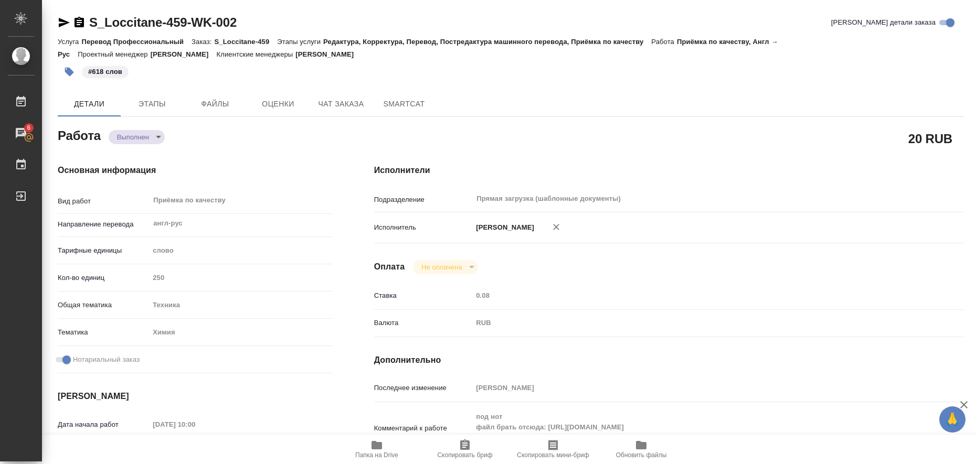
type textarea "x"
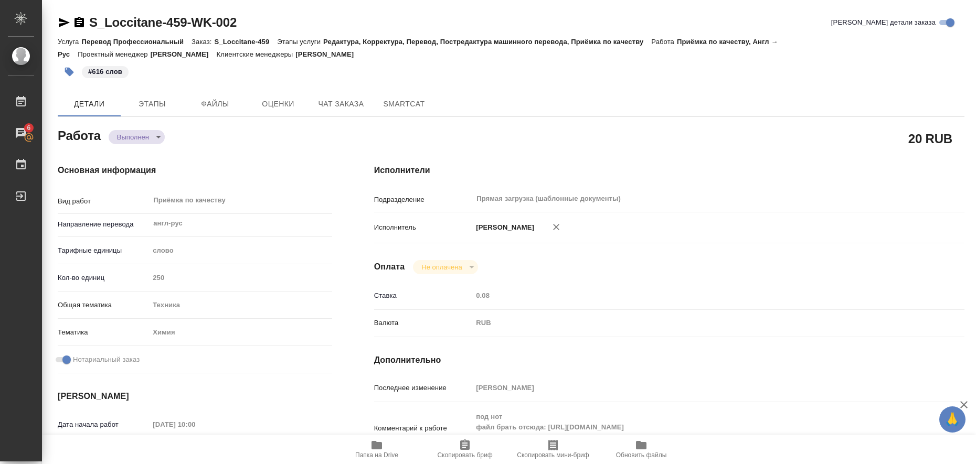
type textarea "x"
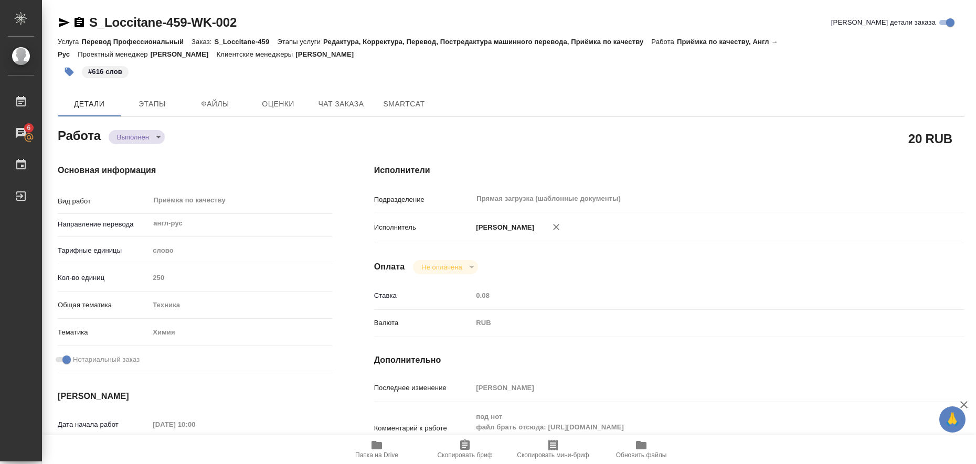
type textarea "x"
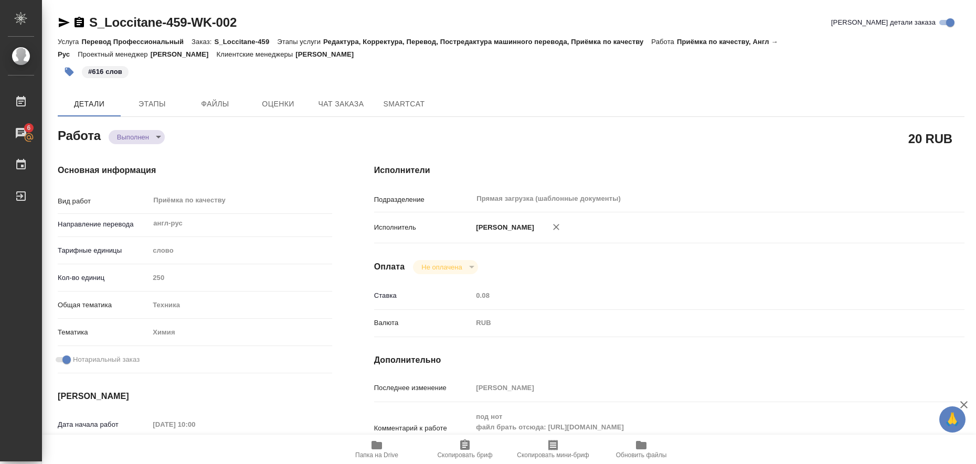
type textarea "x"
click at [376, 445] on icon "button" at bounding box center [376, 445] width 10 height 8
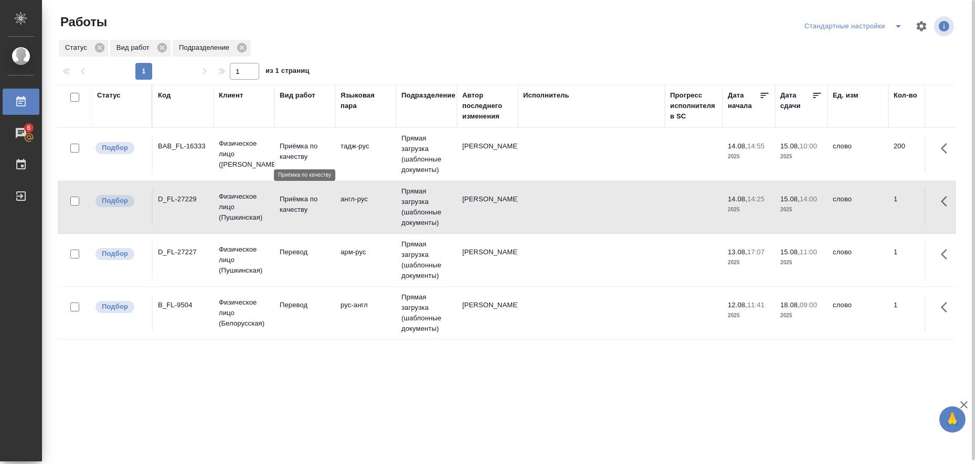
click at [304, 151] on p "Приёмка по качеству" at bounding box center [305, 151] width 50 height 21
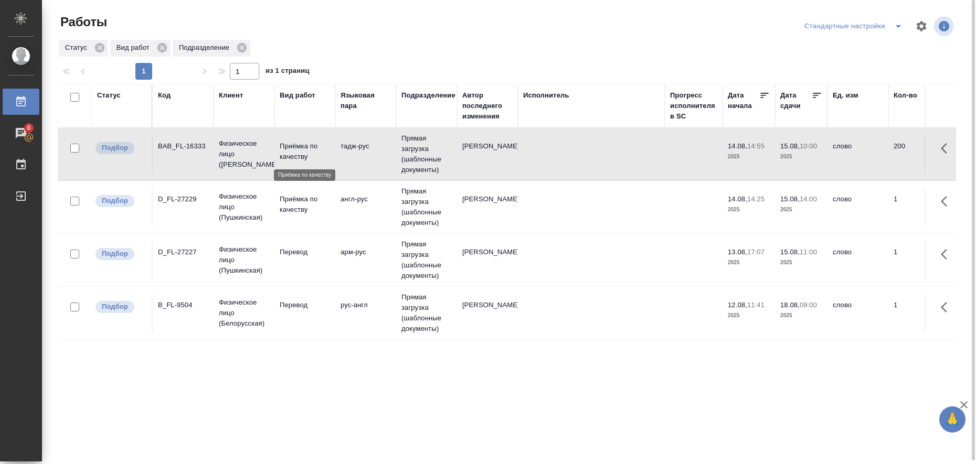
click at [304, 151] on p "Приёмка по качеству" at bounding box center [305, 151] width 50 height 21
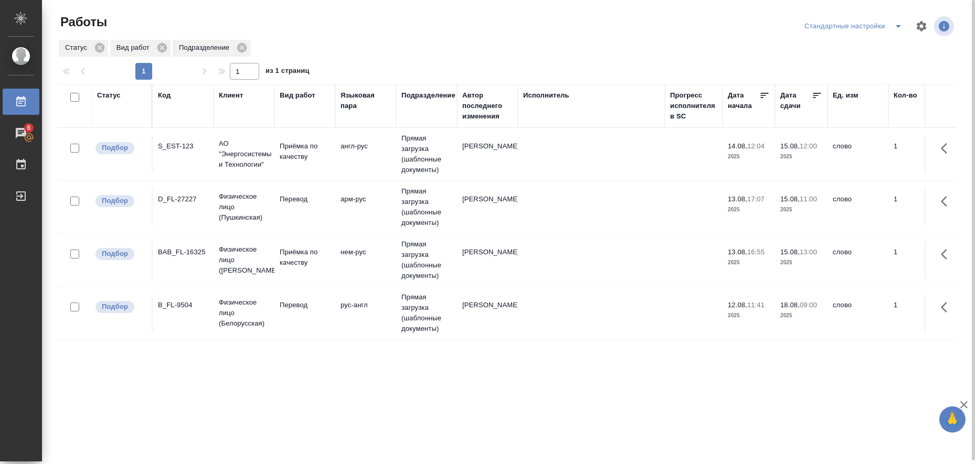
click at [900, 22] on icon "split button" at bounding box center [898, 26] width 13 height 13
click at [877, 51] on li "в работе" at bounding box center [855, 47] width 107 height 17
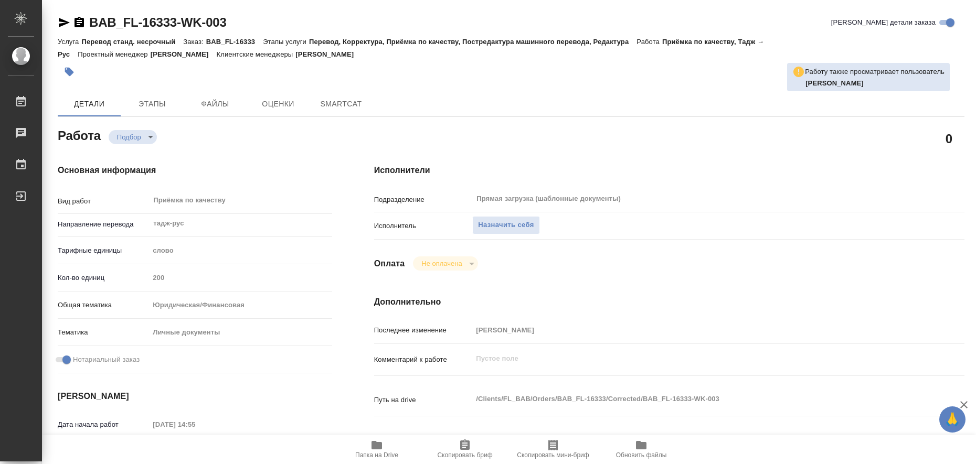
type textarea "x"
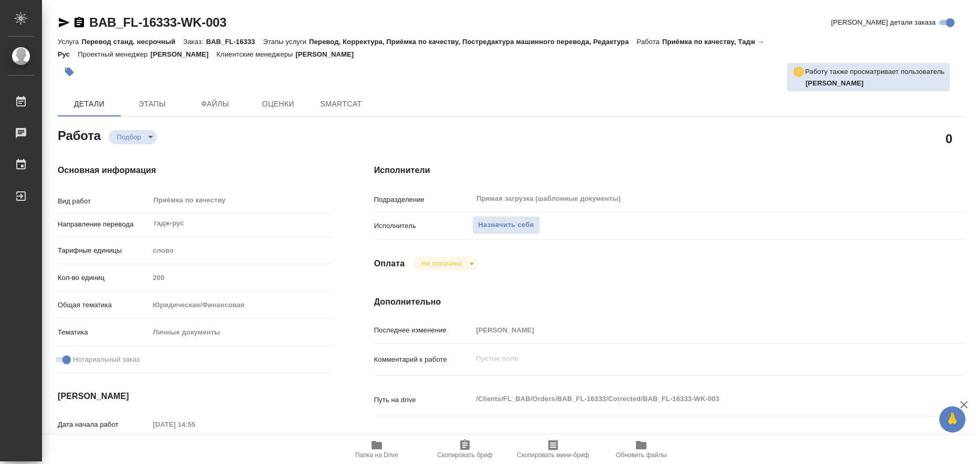
type textarea "x"
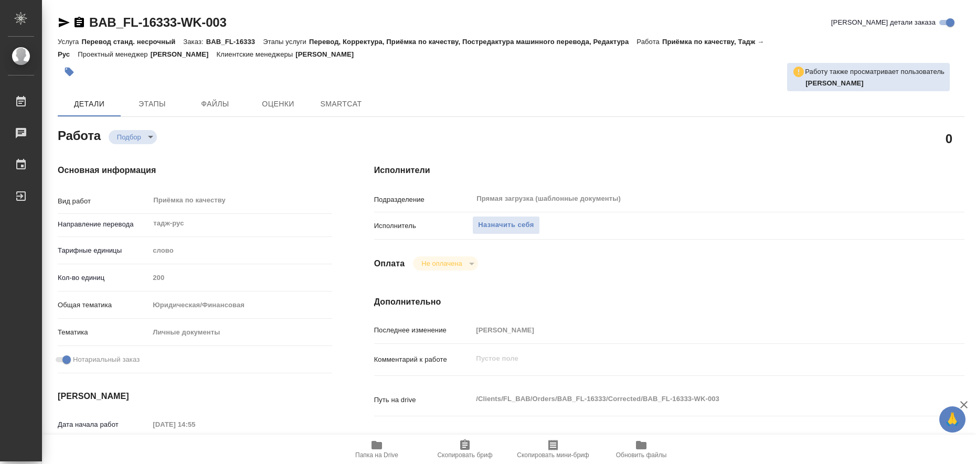
type textarea "x"
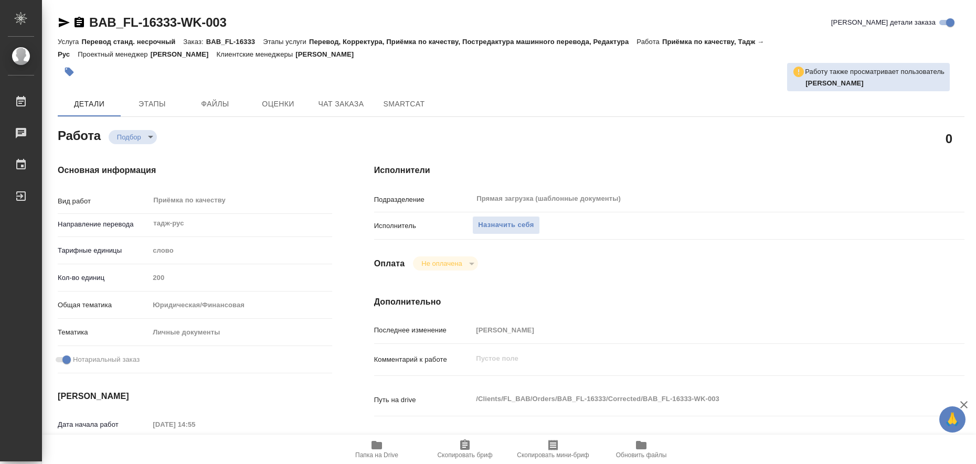
type textarea "x"
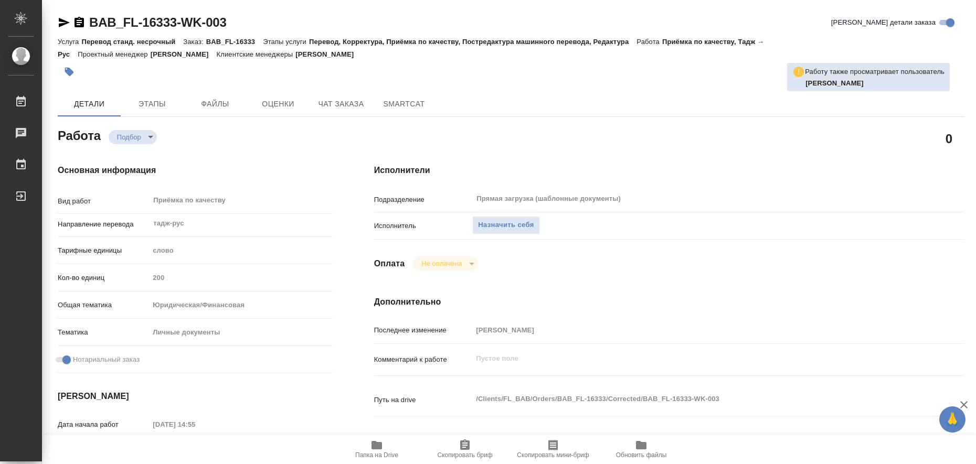
type textarea "x"
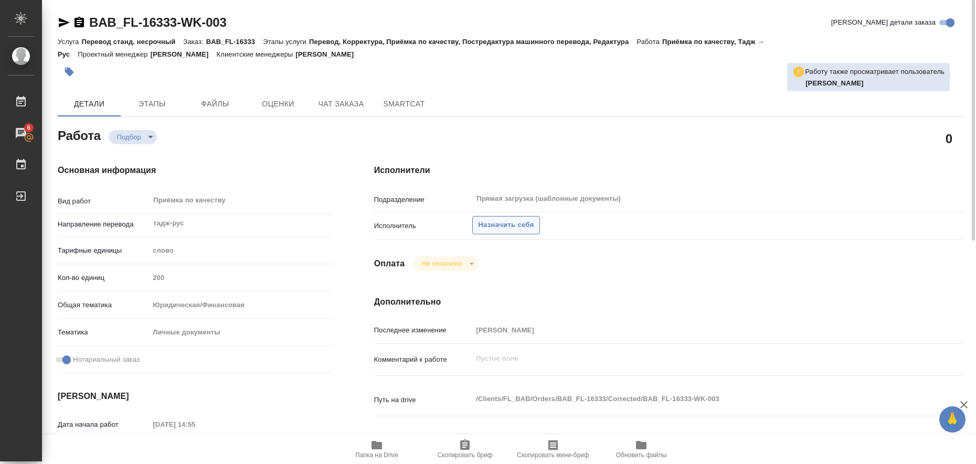
click at [491, 224] on span "Назначить себя" at bounding box center [506, 225] width 56 height 12
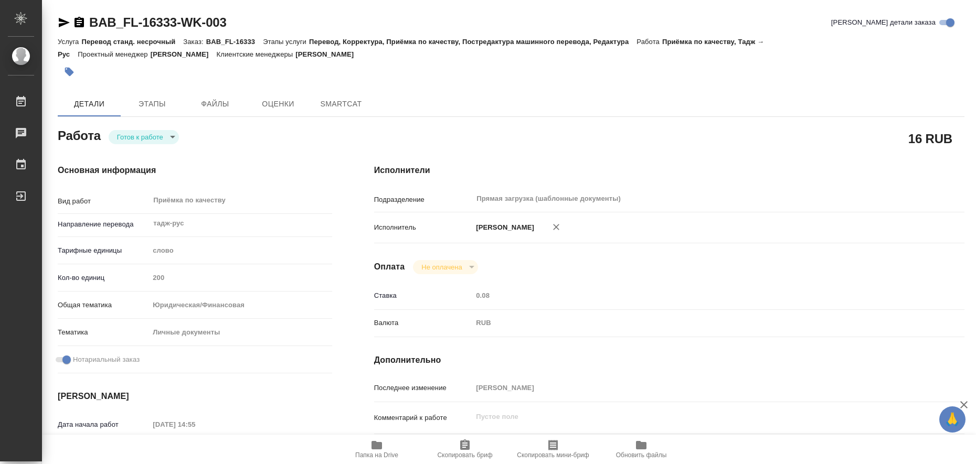
type textarea "x"
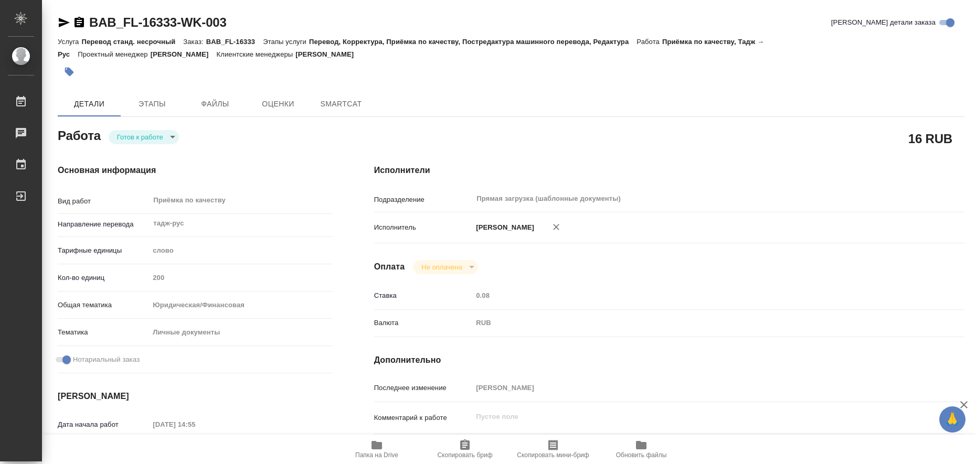
type textarea "x"
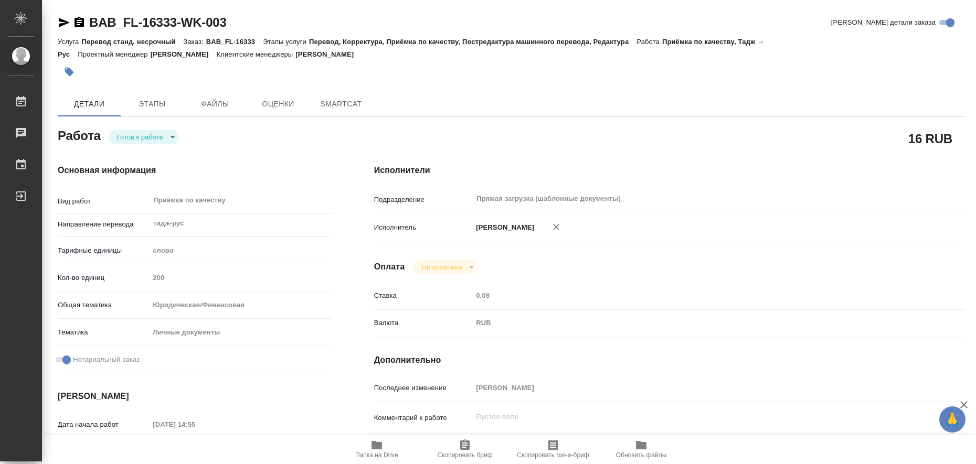
type textarea "x"
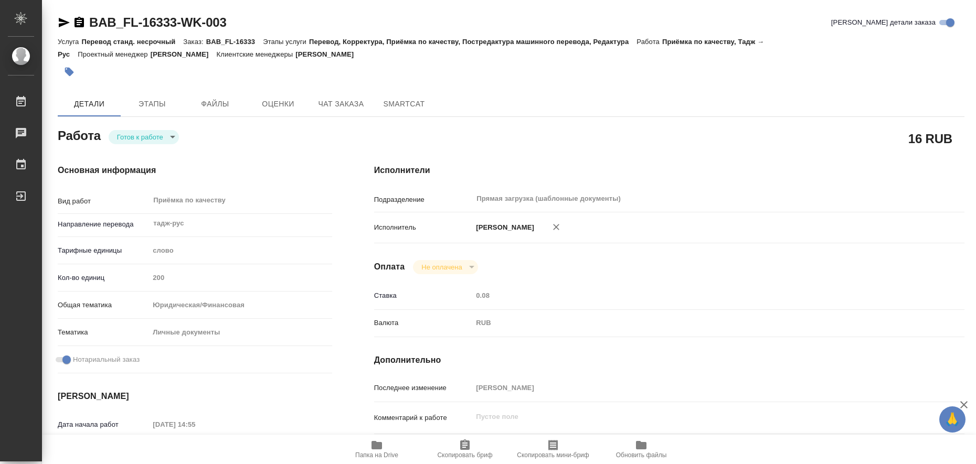
type textarea "x"
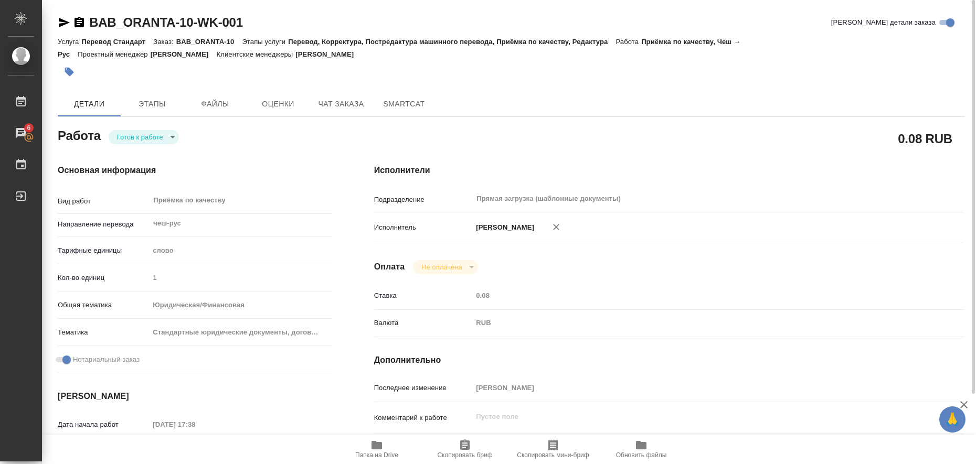
click at [377, 444] on icon "button" at bounding box center [376, 445] width 10 height 8
click at [60, 21] on icon "button" at bounding box center [64, 22] width 11 height 9
click at [60, 24] on icon "button" at bounding box center [64, 22] width 11 height 9
click at [75, 69] on button "button" at bounding box center [69, 71] width 23 height 23
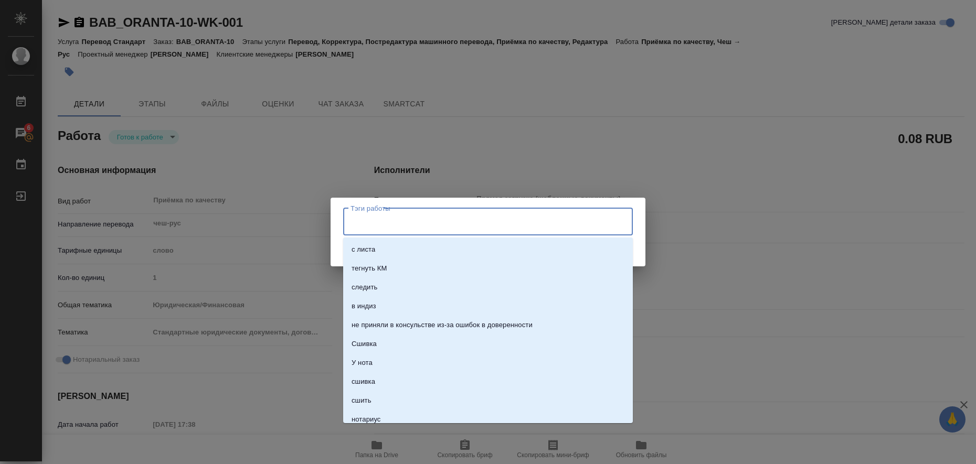
click at [380, 219] on input "Тэги работы" at bounding box center [478, 222] width 260 height 18
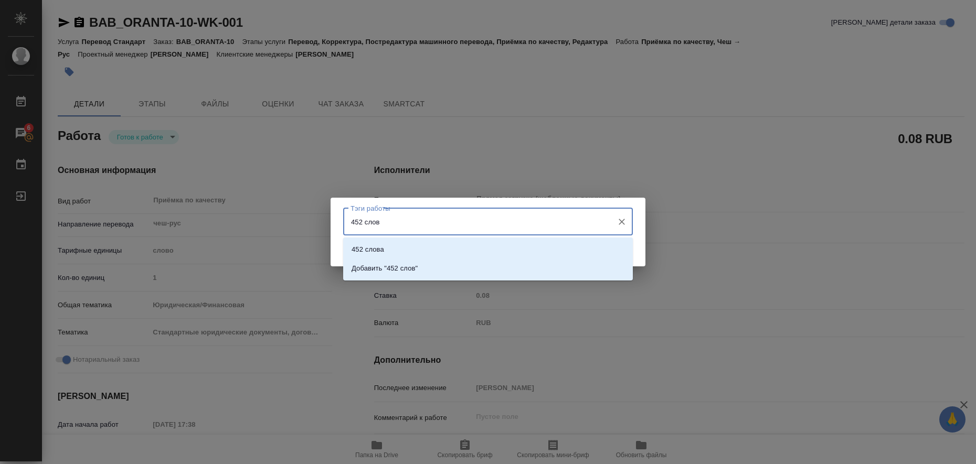
type input "452 слова"
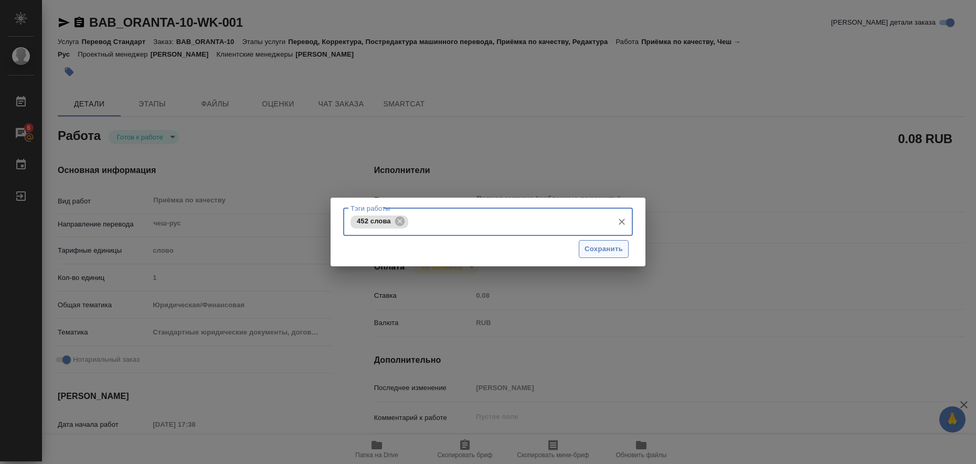
click at [616, 255] on span "Сохранить" at bounding box center [603, 249] width 38 height 12
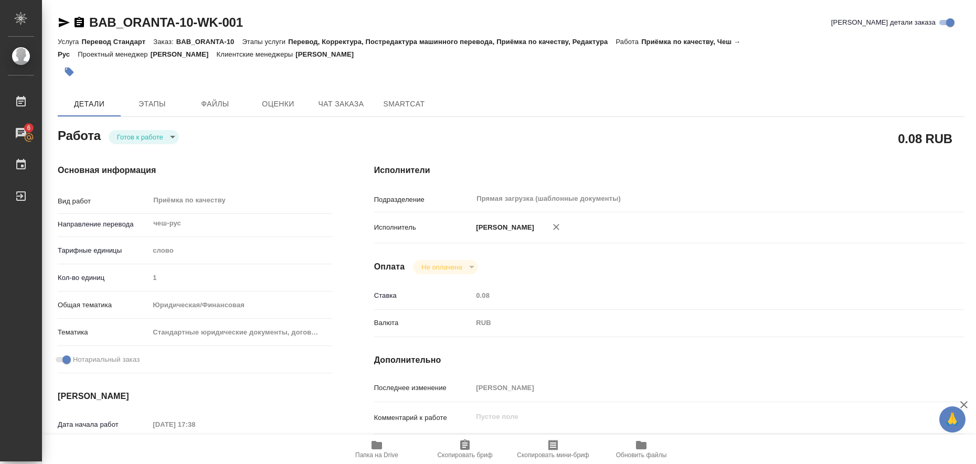
type input "readyForWork"
type input "чеш-рус"
type input "5a8b1489cc6b4906c91bfd90"
type input "1"
type input "yr-fn"
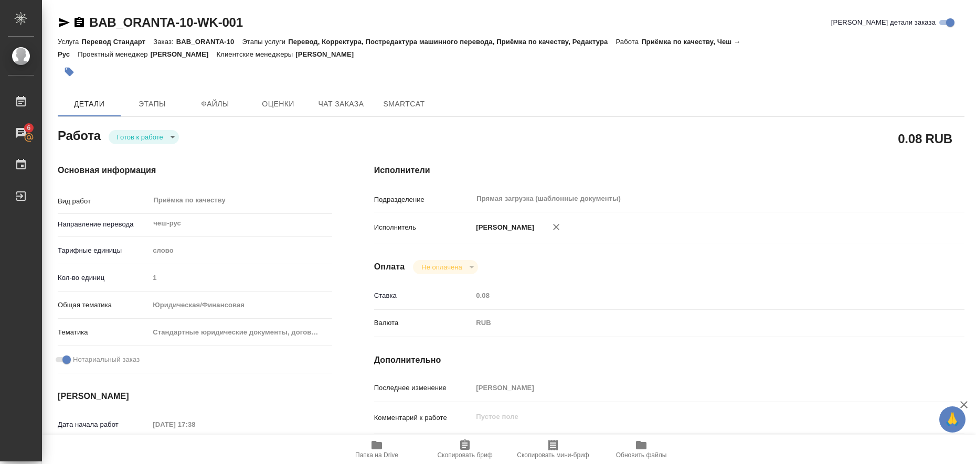
type input "5f647205b73bc97568ca66bf"
checkbox input "true"
type input "13.08.2025 17:38"
type input "14.08.2025 17:00"
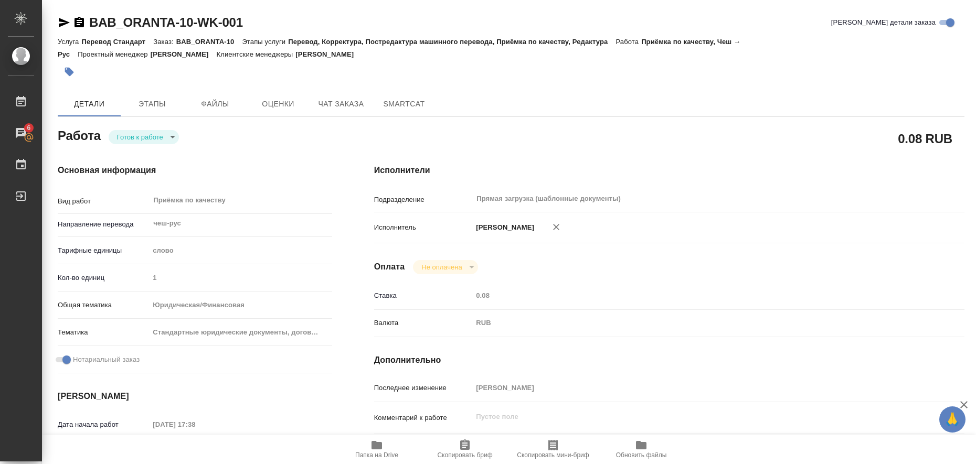
type input "Прямая загрузка (шаблонные документы)"
type input "notPayed"
type input "0.08"
type input "RUB"
type input "[PERSON_NAME]"
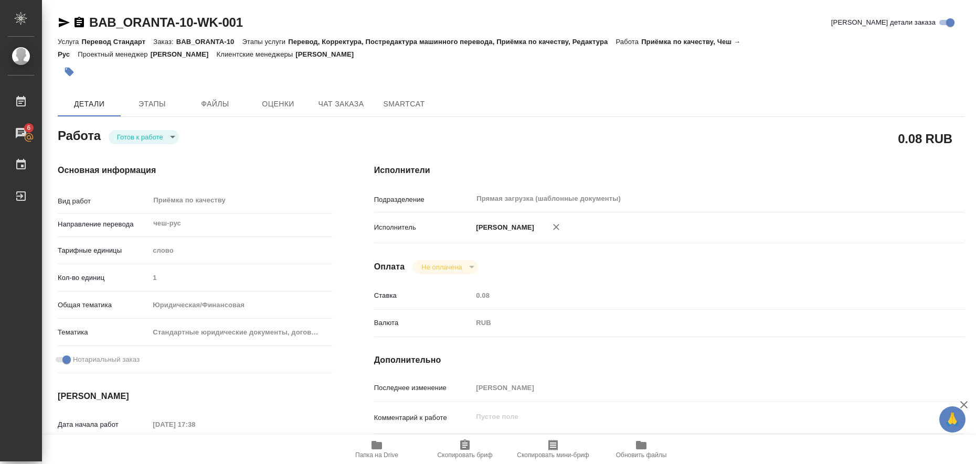
type input "BAB_ORANTA-10"
type input "Перевод Стандарт"
type input "Перевод, Корректура, Постредактура машинного перевода, Приёмка по качеству, Ред…"
type input "[PERSON_NAME]"
type input "/Clients/АО «Компания ОРАНТА»/Orders/BAB_ORANTA-10"
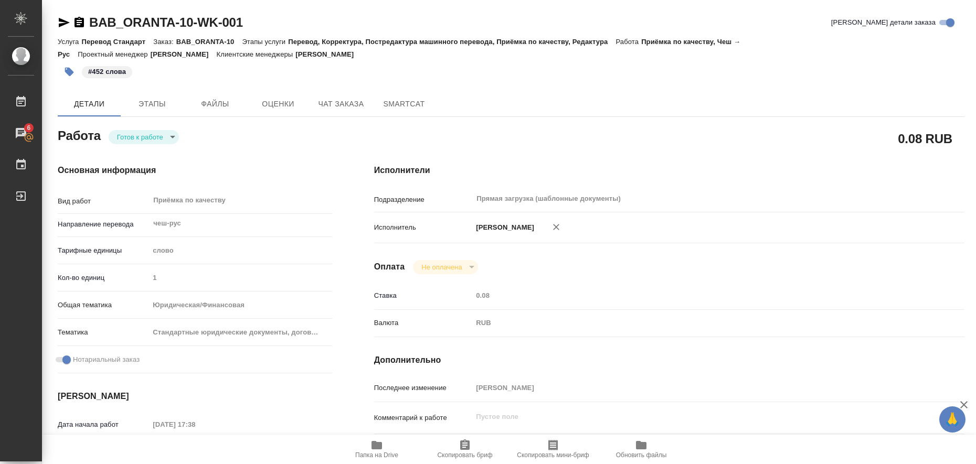
click at [173, 136] on body "🙏 .cls-1 fill:#fff; AWATERA Liubitskaia Olga Работы 6 Чаты График Выйти BAB_ORA…" at bounding box center [488, 232] width 976 height 464
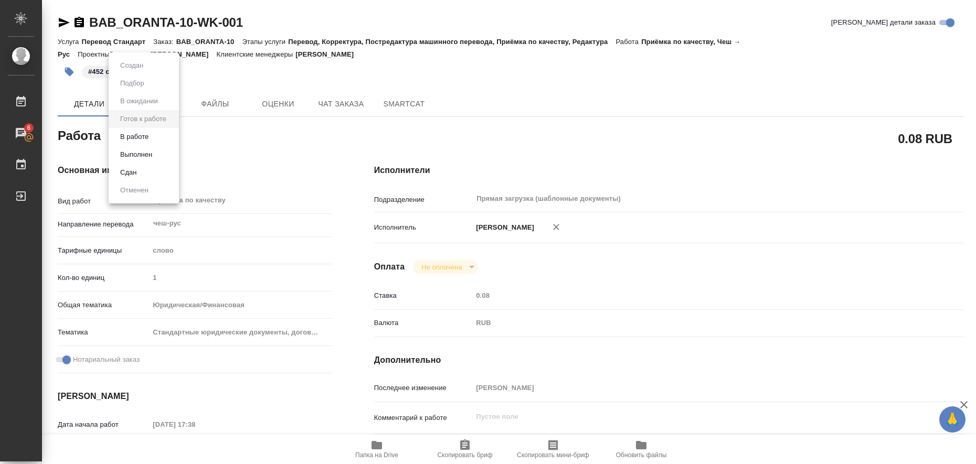
click at [168, 156] on li "Выполнен" at bounding box center [144, 155] width 70 height 18
type textarea "x"
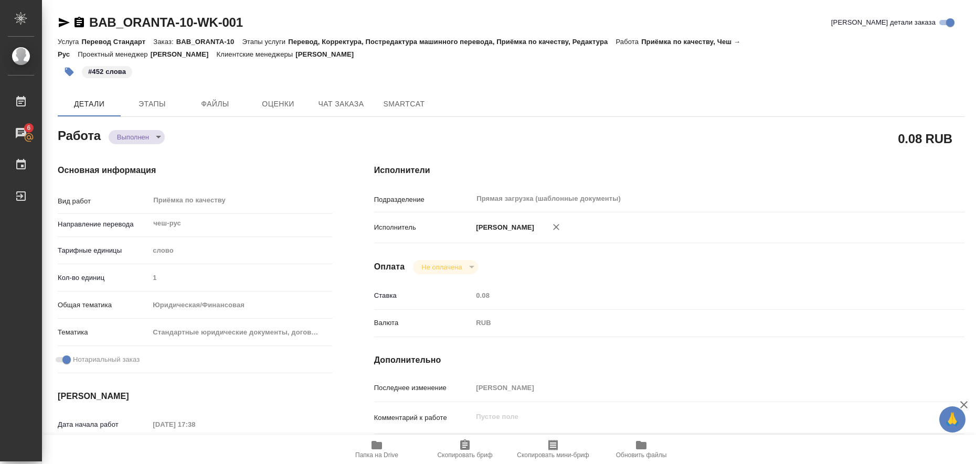
type textarea "x"
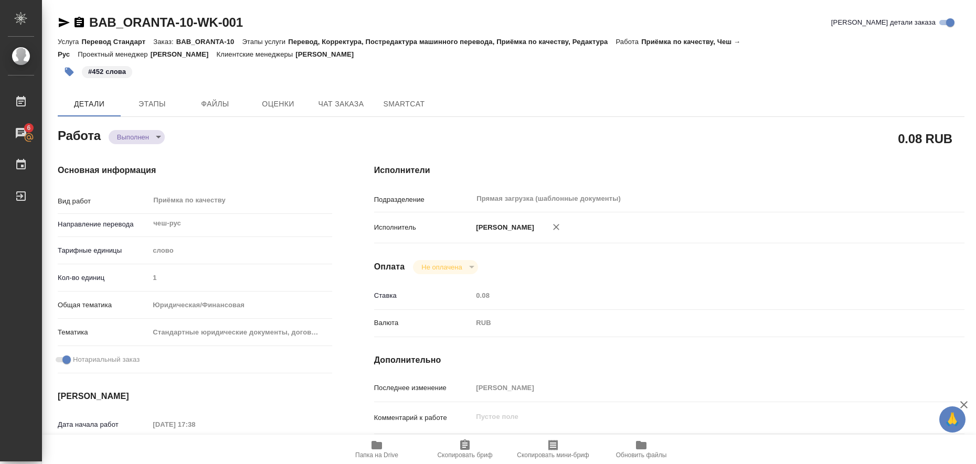
type textarea "x"
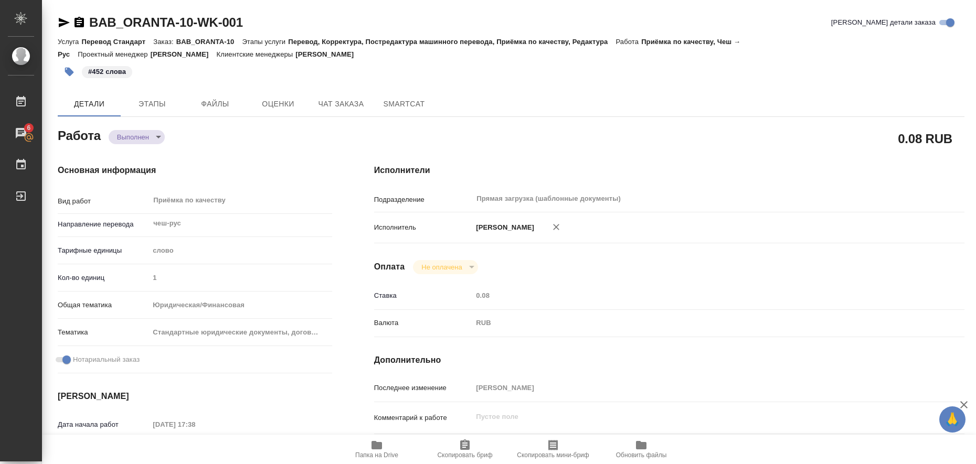
type textarea "x"
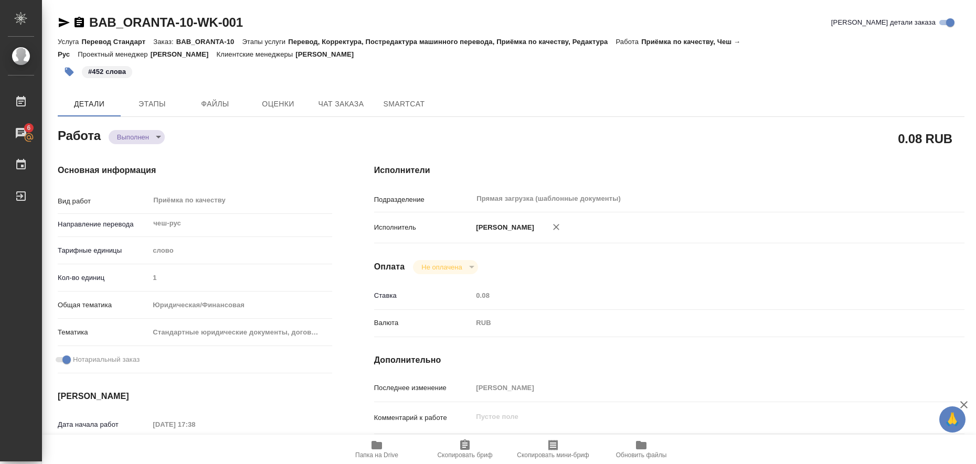
type textarea "x"
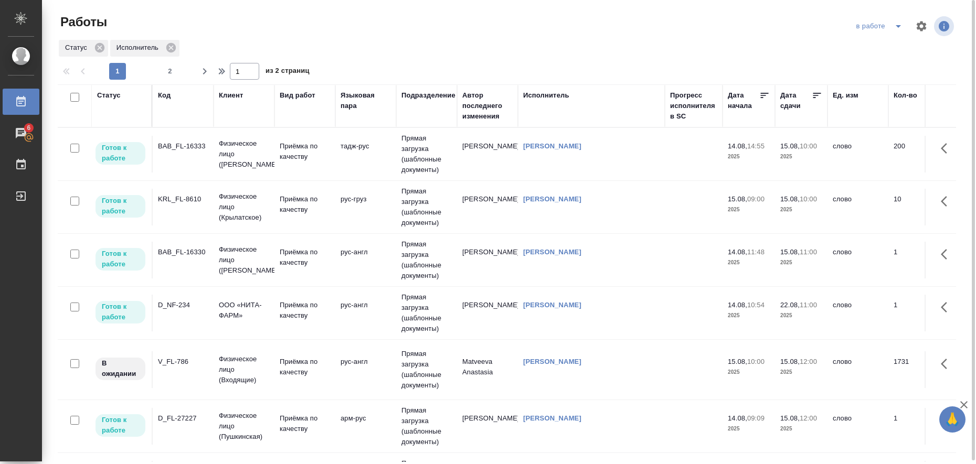
click at [360, 173] on td "рус-англ" at bounding box center [365, 154] width 61 height 37
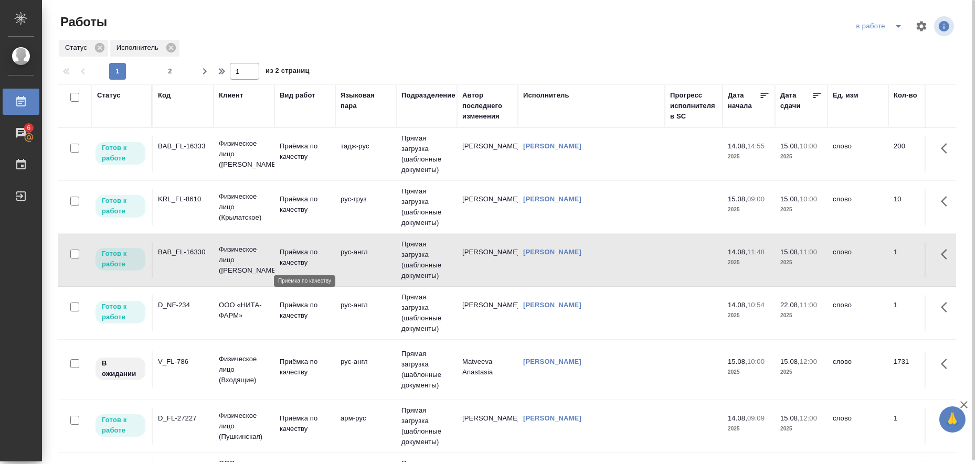
click at [291, 257] on p "Приёмка по качеству" at bounding box center [305, 257] width 50 height 21
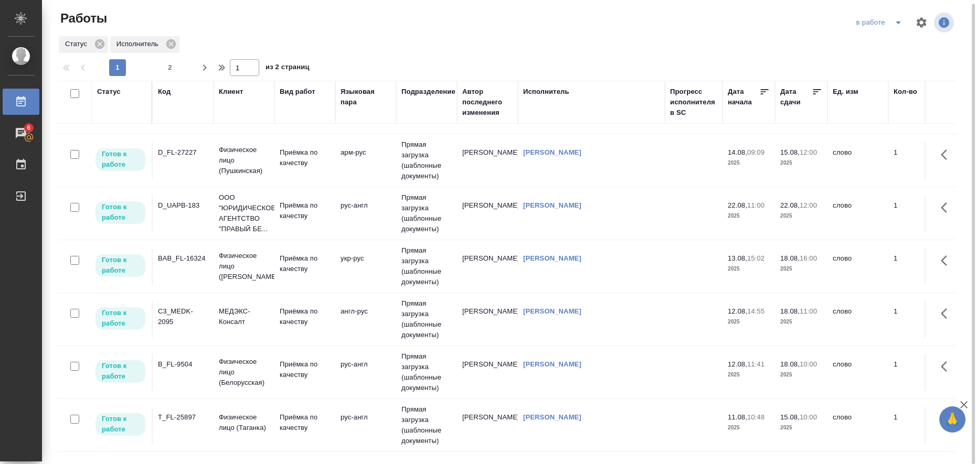
scroll to position [328, 0]
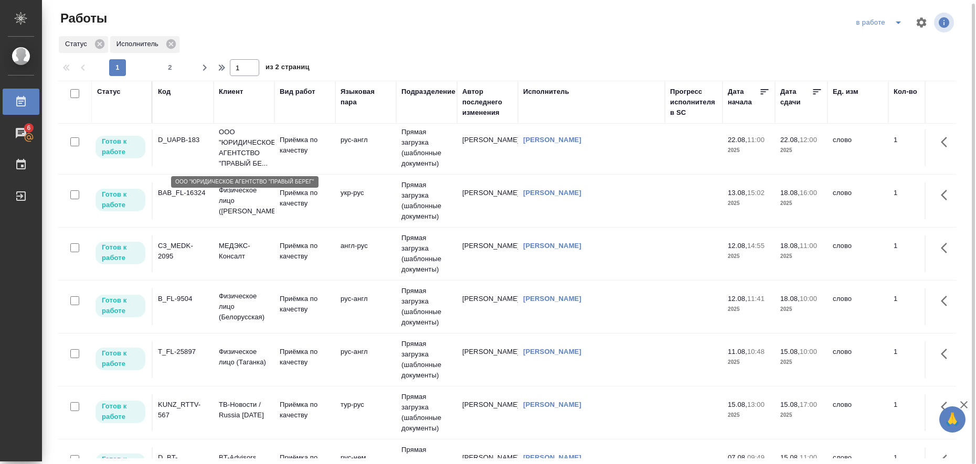
click at [241, 149] on p "ООО "ЮРИДИЧЕСКОЕ АГЕНТСТВО "ПРАВЫЙ БЕ..." at bounding box center [244, 148] width 50 height 42
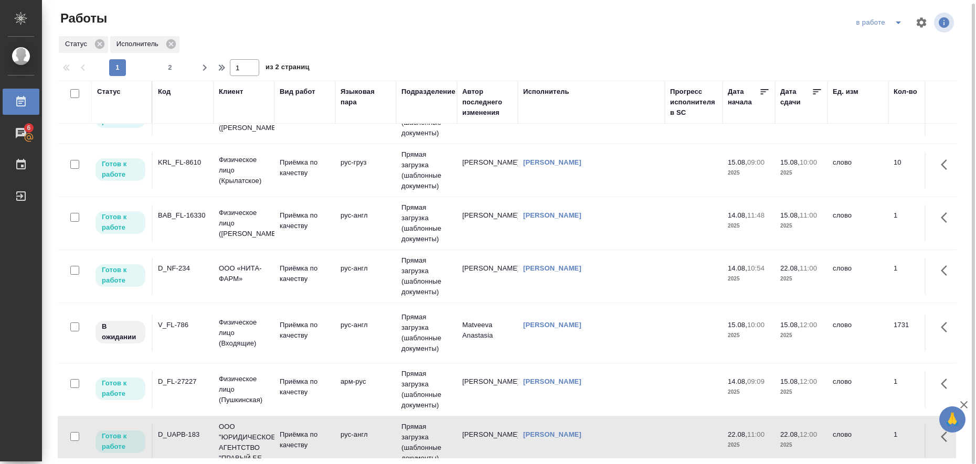
scroll to position [0, 0]
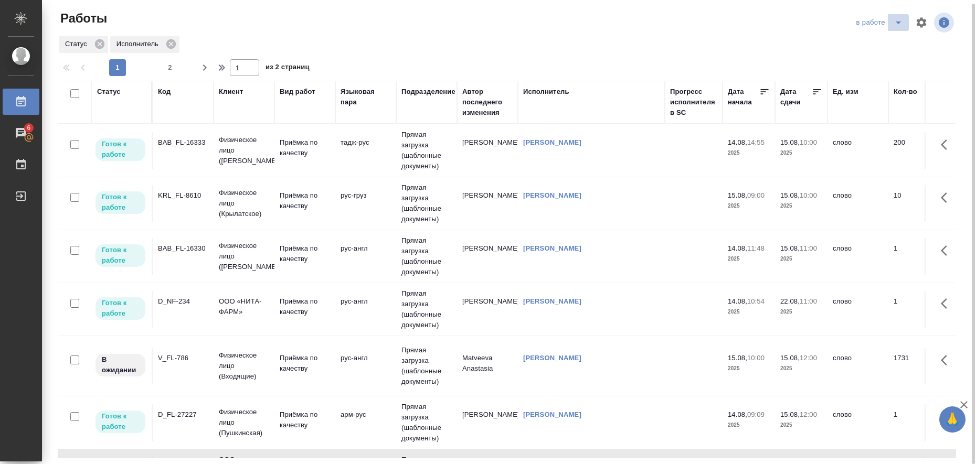
click at [900, 23] on icon "split button" at bounding box center [898, 22] width 13 height 13
click at [888, 38] on li "Стандартные настройки" at bounding box center [881, 39] width 101 height 17
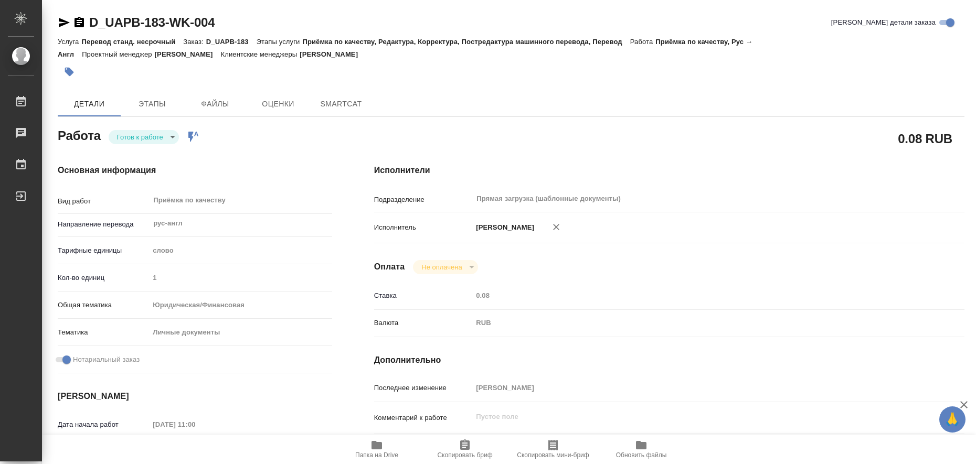
type textarea "x"
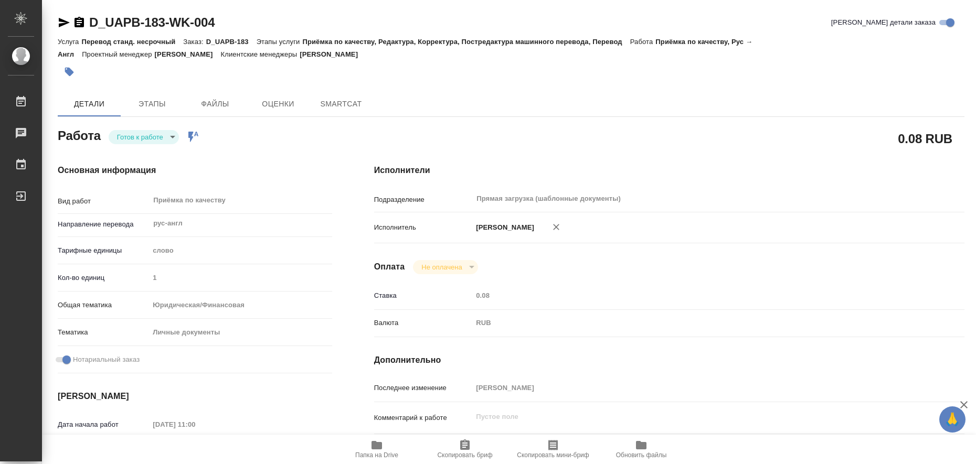
type textarea "x"
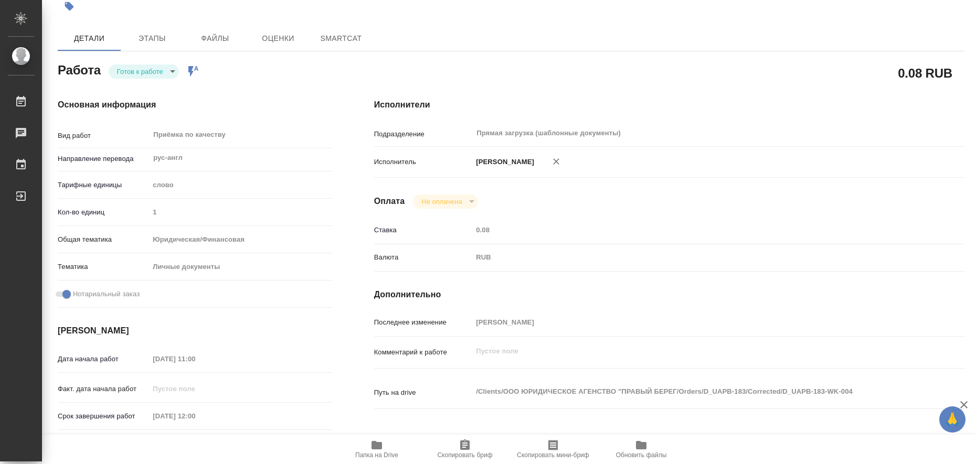
type textarea "x"
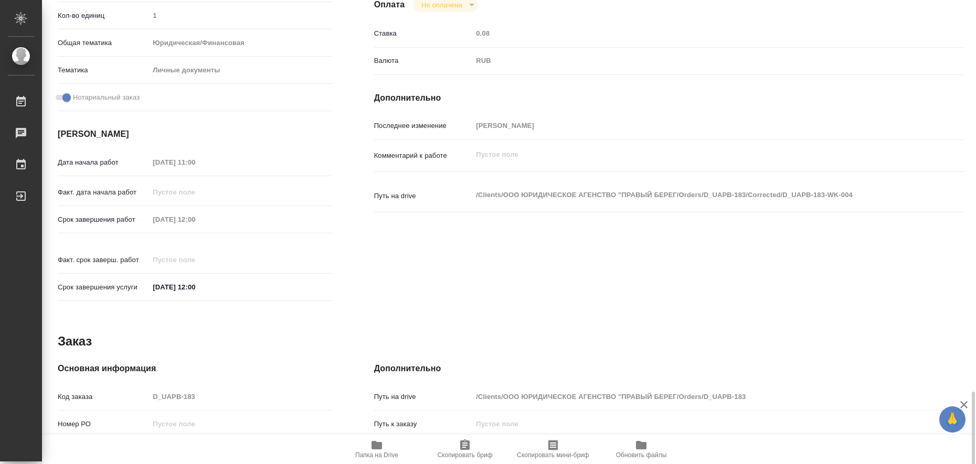
scroll to position [431, 0]
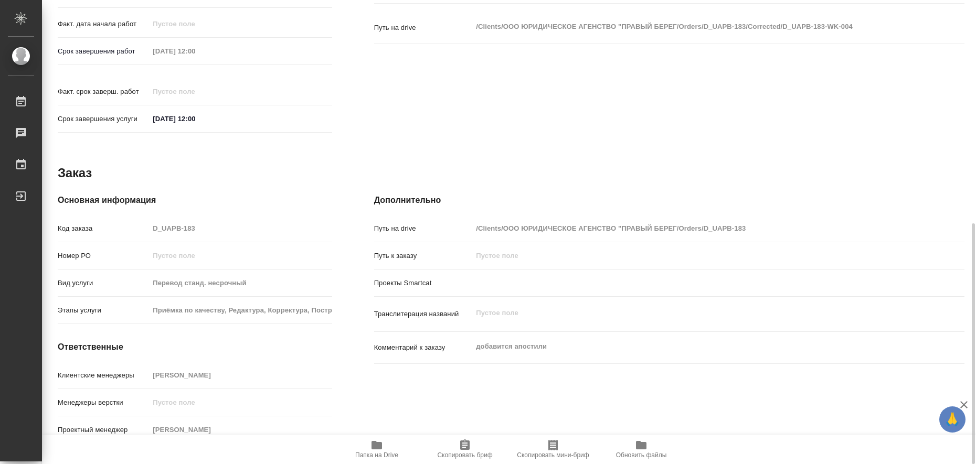
type textarea "x"
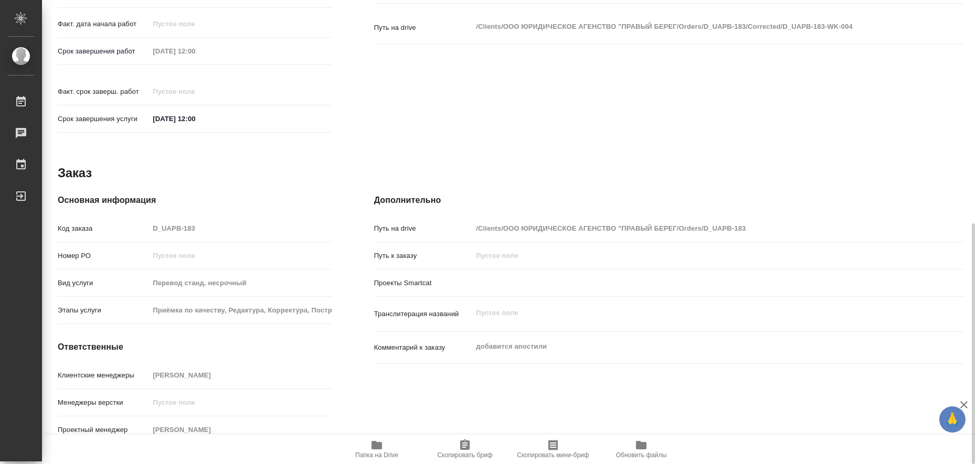
type textarea "x"
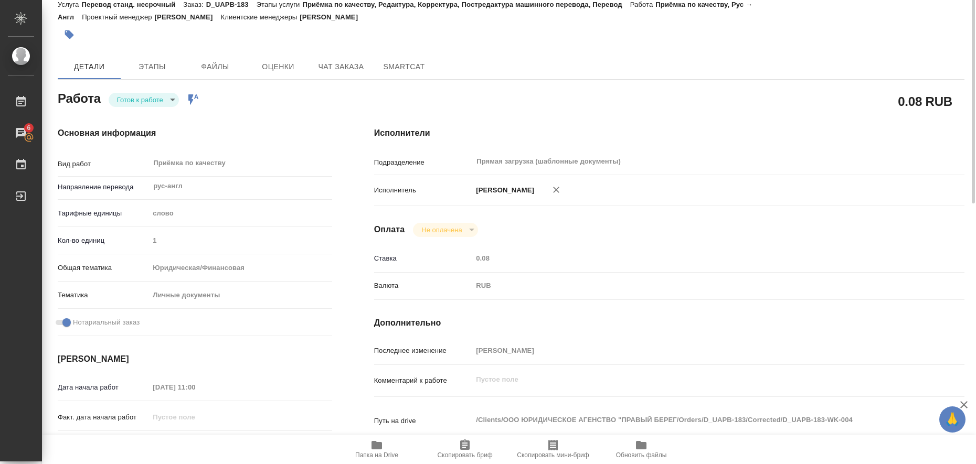
scroll to position [0, 0]
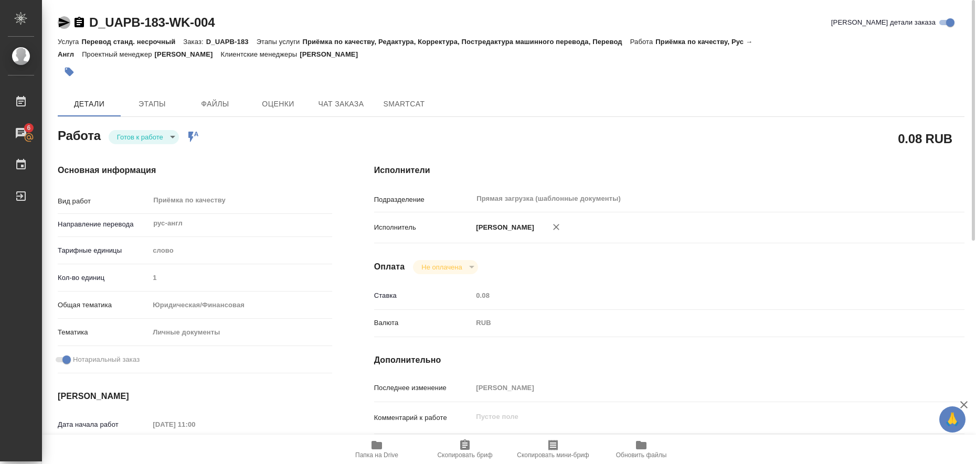
click at [62, 23] on icon "button" at bounding box center [64, 22] width 13 height 13
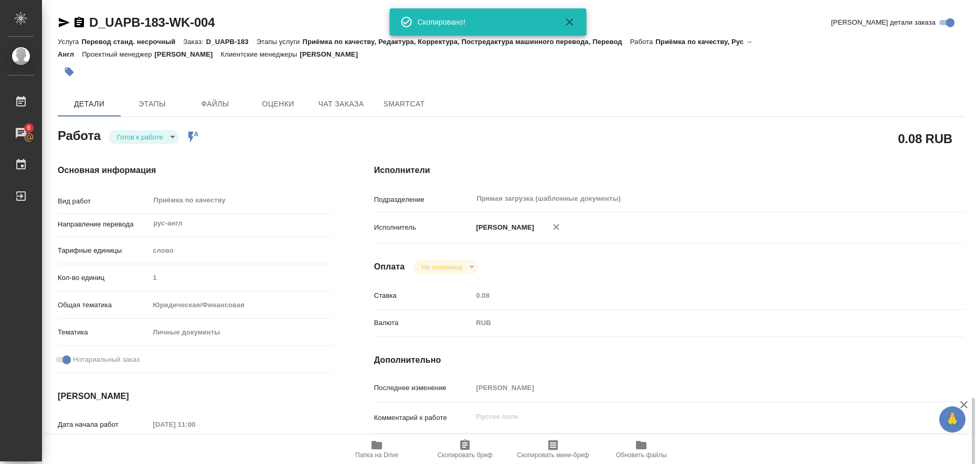
scroll to position [262, 0]
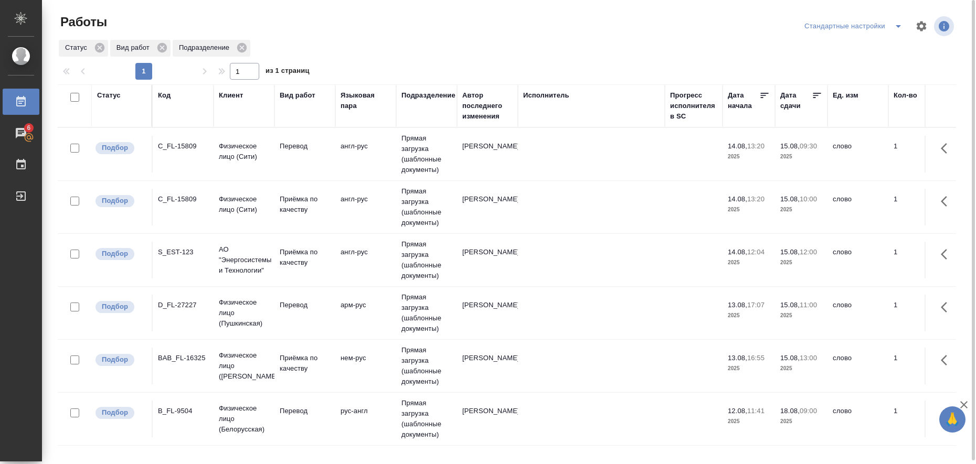
click at [899, 28] on icon "split button" at bounding box center [898, 26] width 13 height 13
click at [878, 48] on li "в работе" at bounding box center [855, 47] width 107 height 17
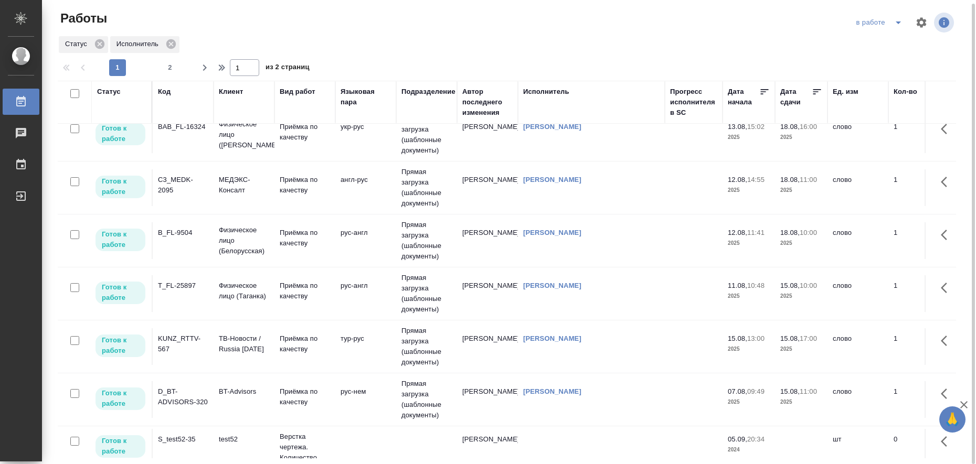
scroll to position [393, 0]
click at [296, 343] on p "Приёмка по качеству" at bounding box center [305, 344] width 50 height 21
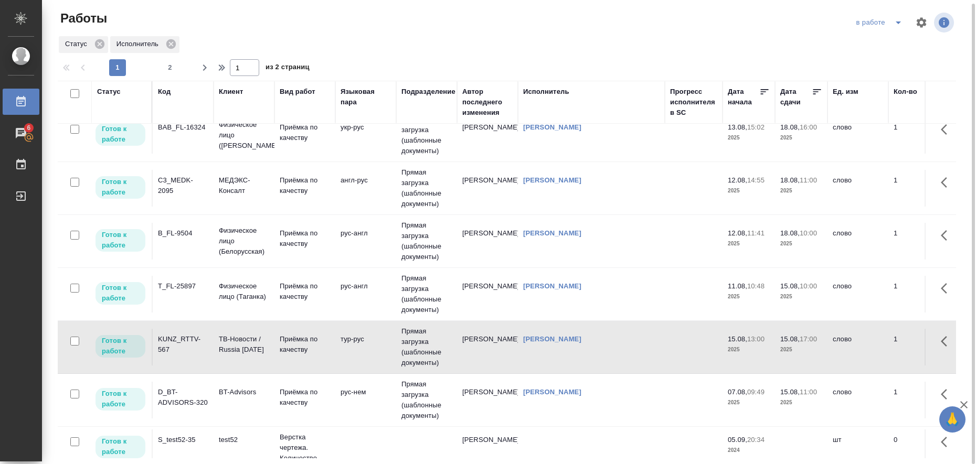
click at [898, 24] on icon "split button" at bounding box center [898, 22] width 13 height 13
click at [886, 36] on li "Стандартные настройки" at bounding box center [881, 39] width 101 height 17
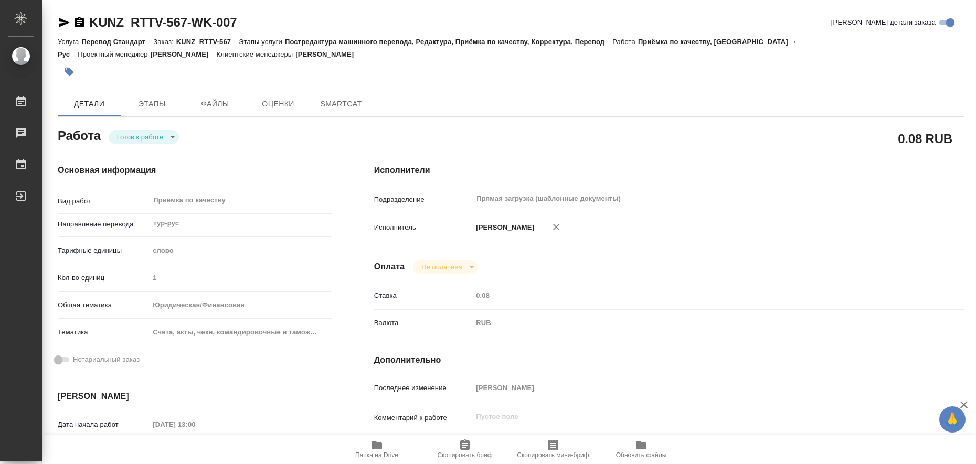
type textarea "x"
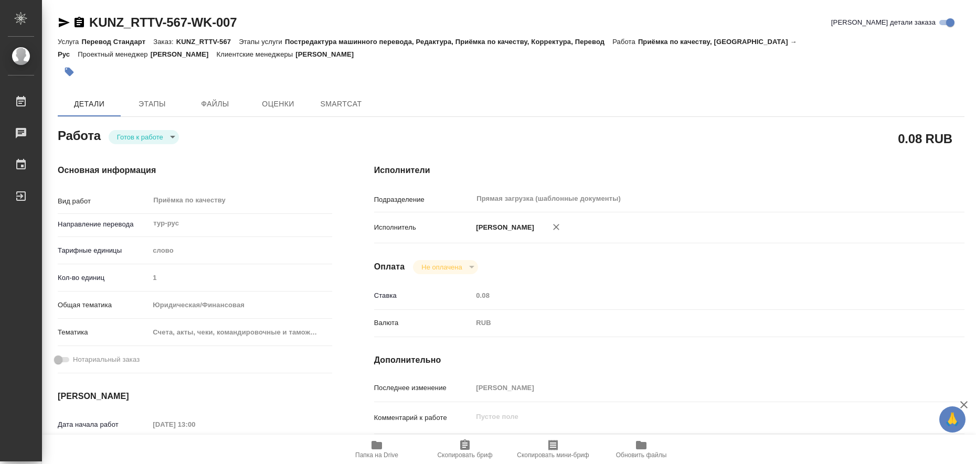
type textarea "x"
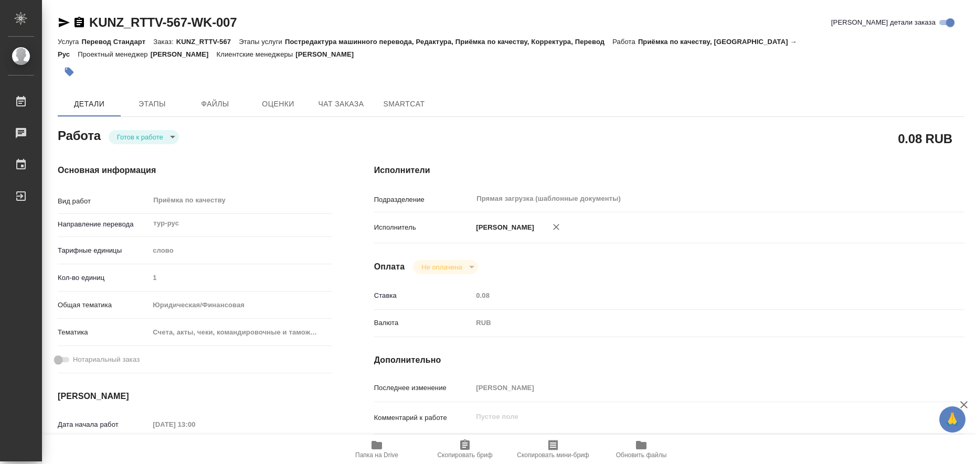
type textarea "x"
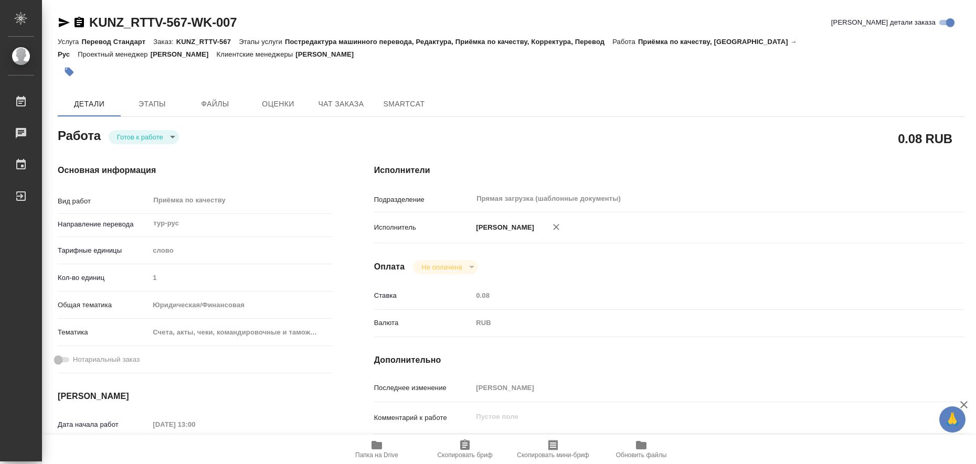
type textarea "x"
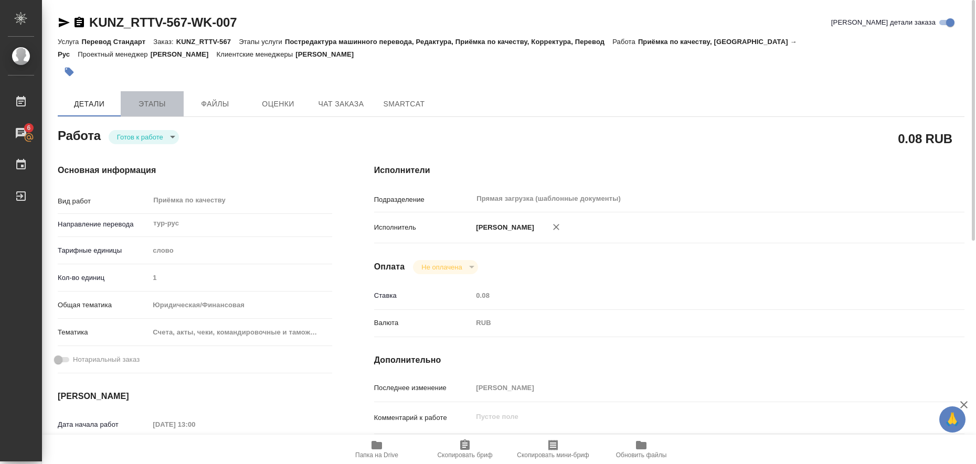
click at [146, 99] on span "Этапы" at bounding box center [152, 104] width 50 height 13
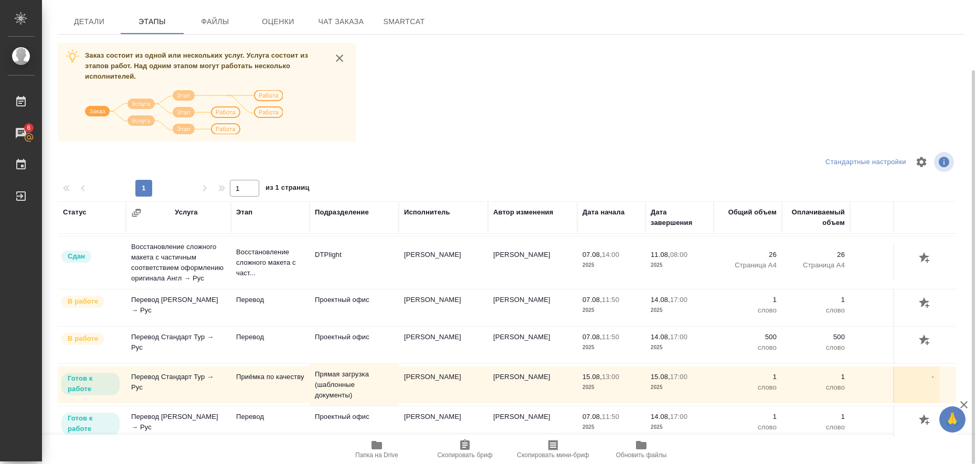
scroll to position [120, 0]
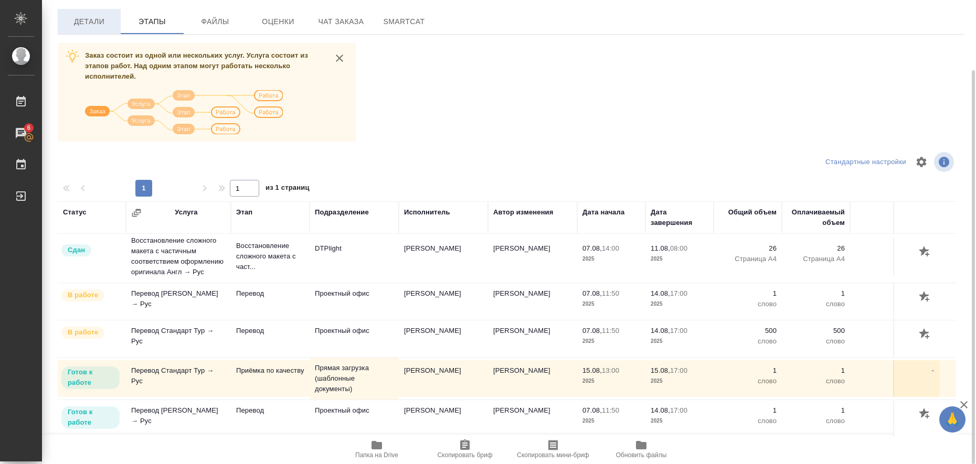
click at [90, 18] on span "Детали" at bounding box center [89, 21] width 50 height 13
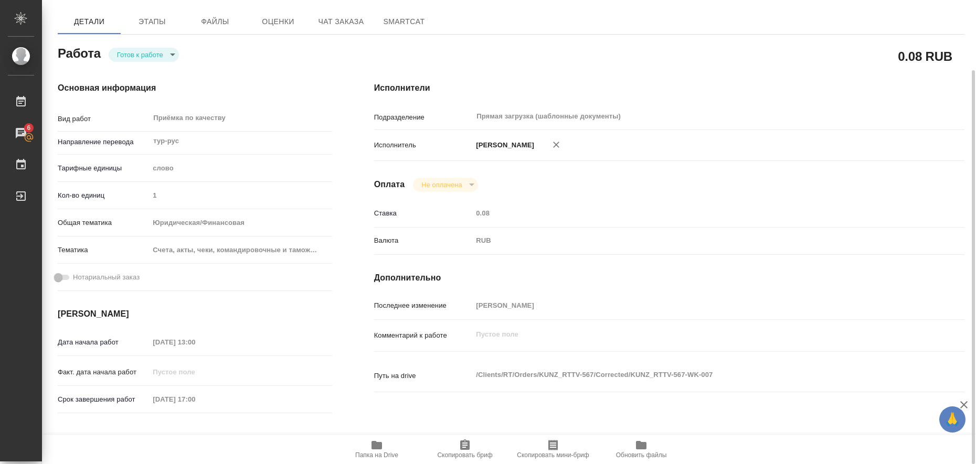
type textarea "x"
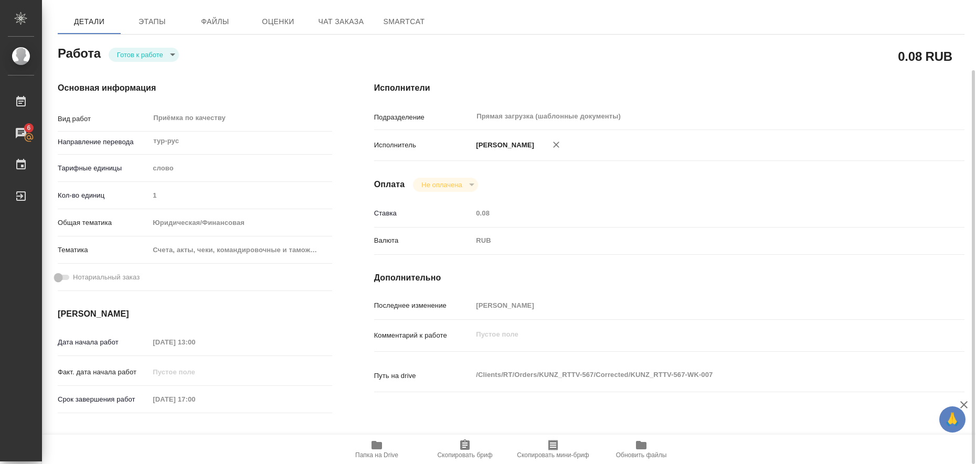
type textarea "x"
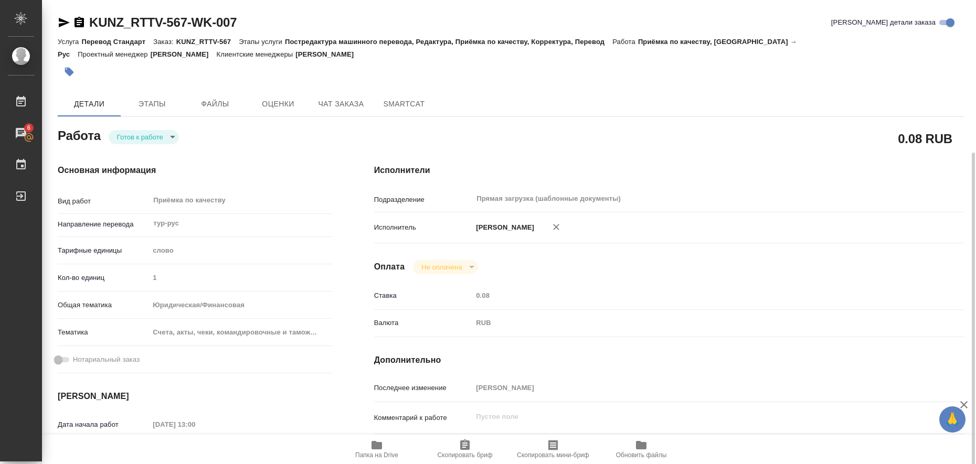
type textarea "x"
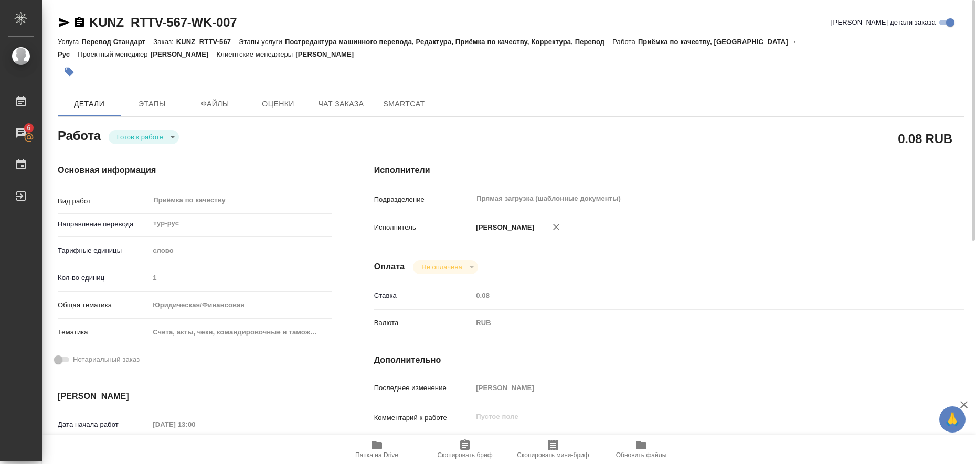
click at [64, 20] on icon "button" at bounding box center [64, 22] width 13 height 13
